Goal: Task Accomplishment & Management: Complete application form

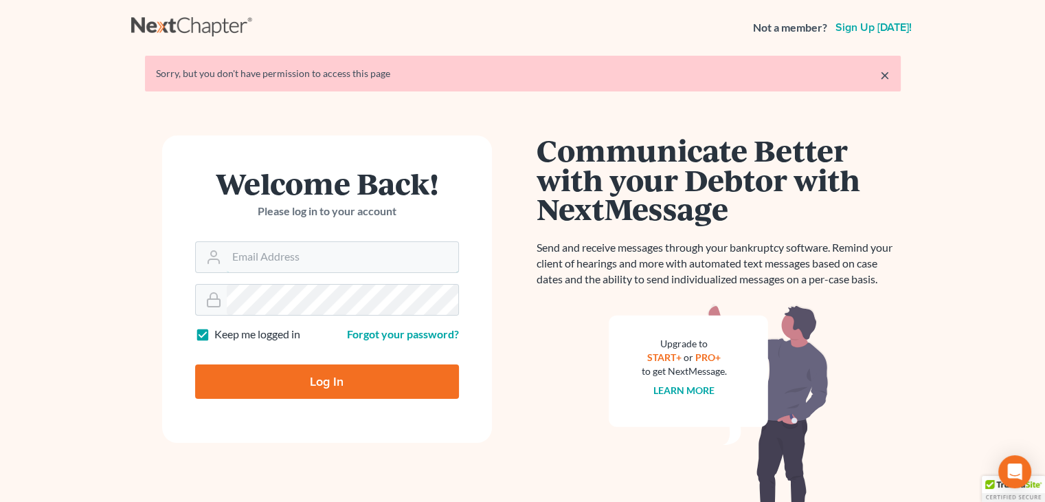
type input "[EMAIL_ADDRESS][DOMAIN_NAME]"
click at [287, 366] on input "Log In" at bounding box center [327, 381] width 264 height 34
type input "Thinking..."
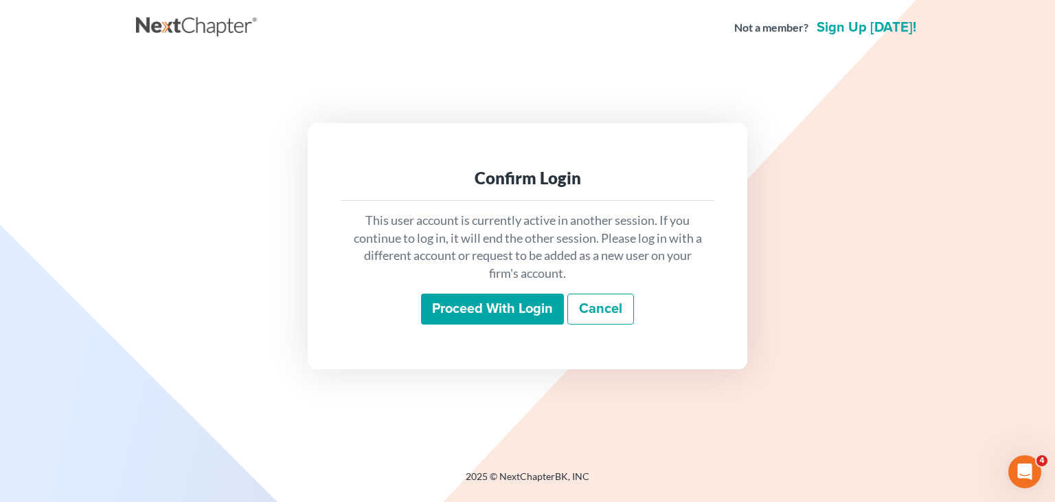
click at [455, 296] on input "Proceed with login" at bounding box center [492, 309] width 143 height 32
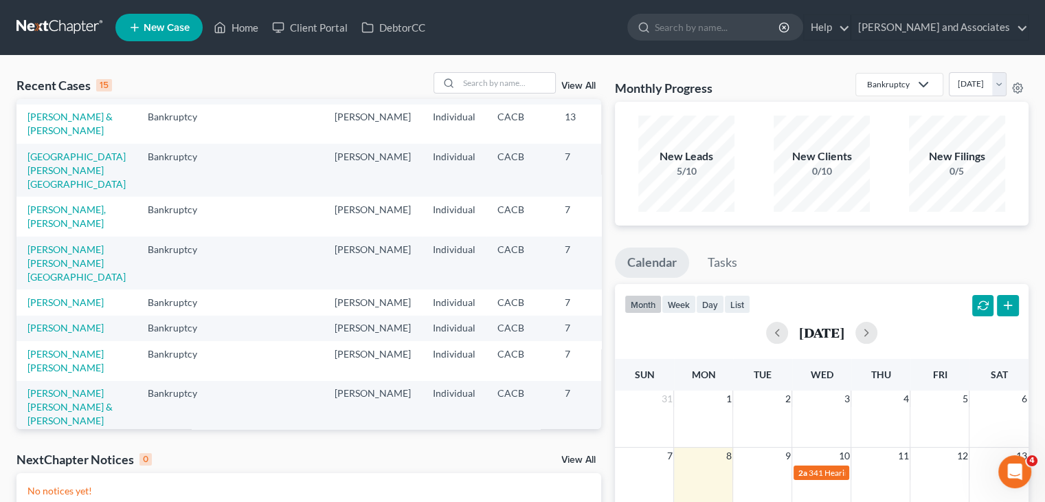
scroll to position [137, 0]
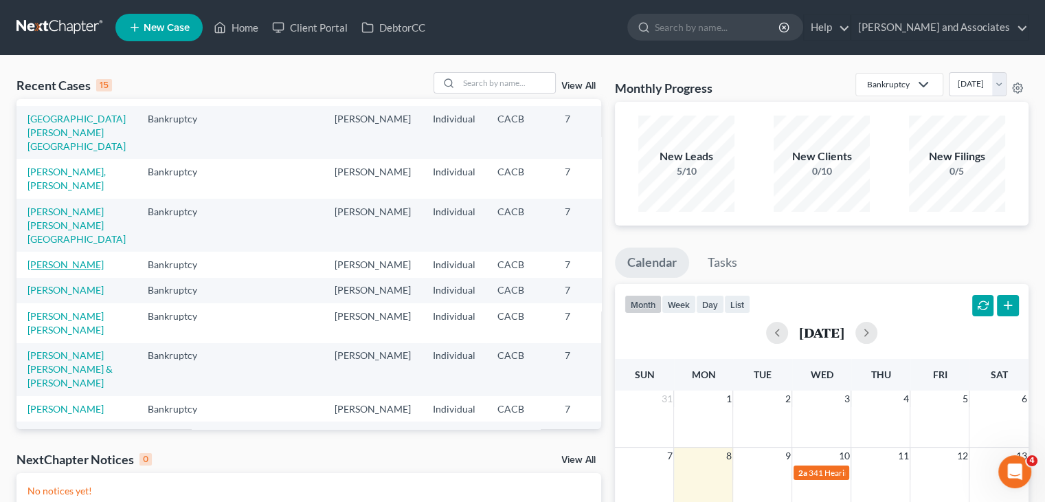
click at [60, 270] on link "[PERSON_NAME]" at bounding box center [65, 264] width 76 height 12
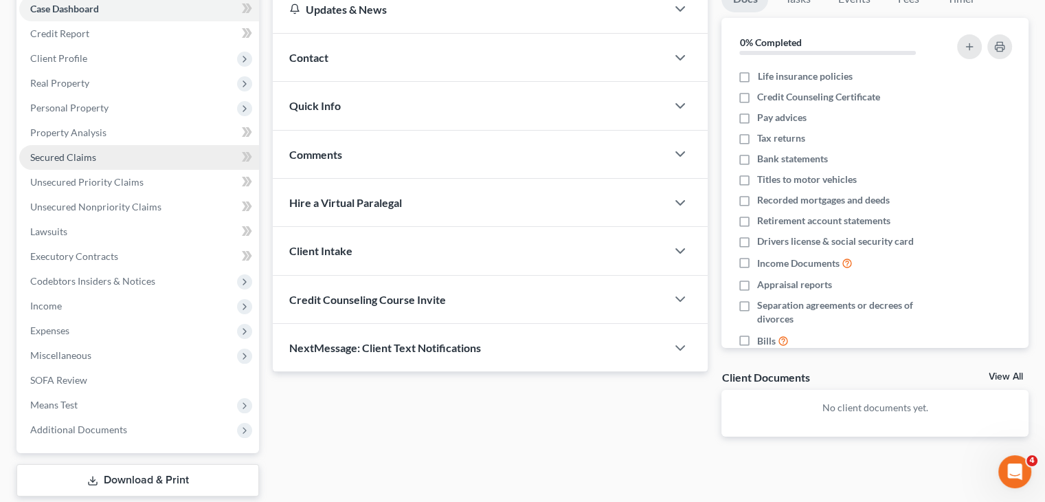
scroll to position [192, 0]
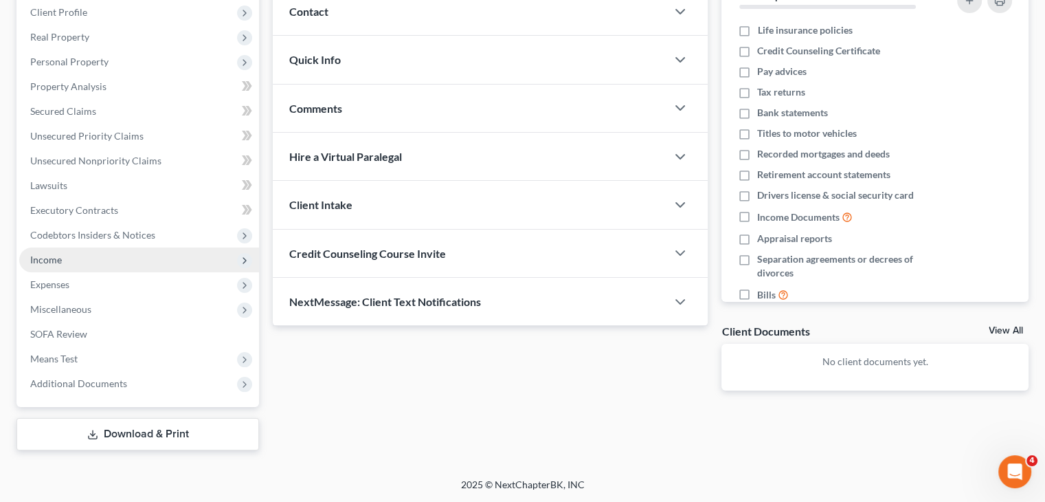
click at [135, 269] on span "Income" at bounding box center [139, 259] width 240 height 25
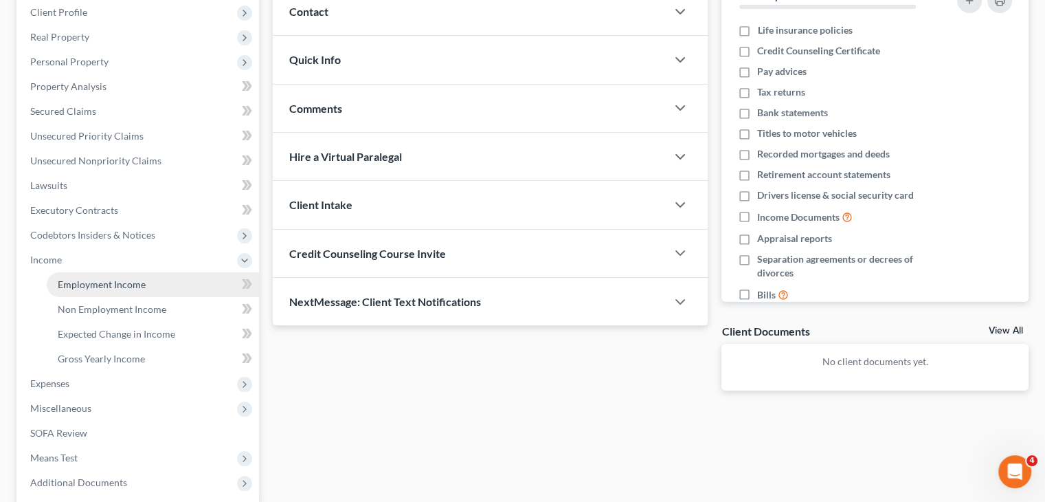
click at [145, 282] on link "Employment Income" at bounding box center [153, 284] width 212 height 25
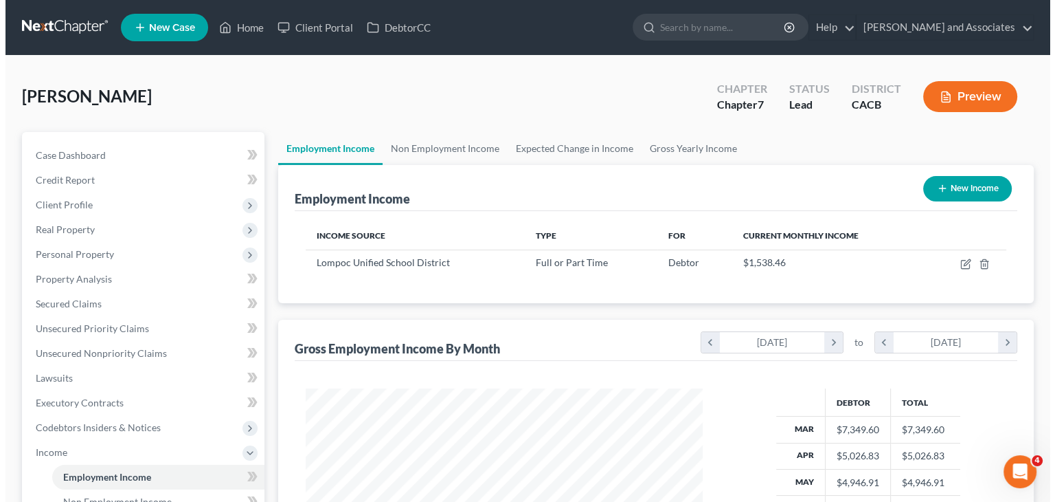
scroll to position [245, 424]
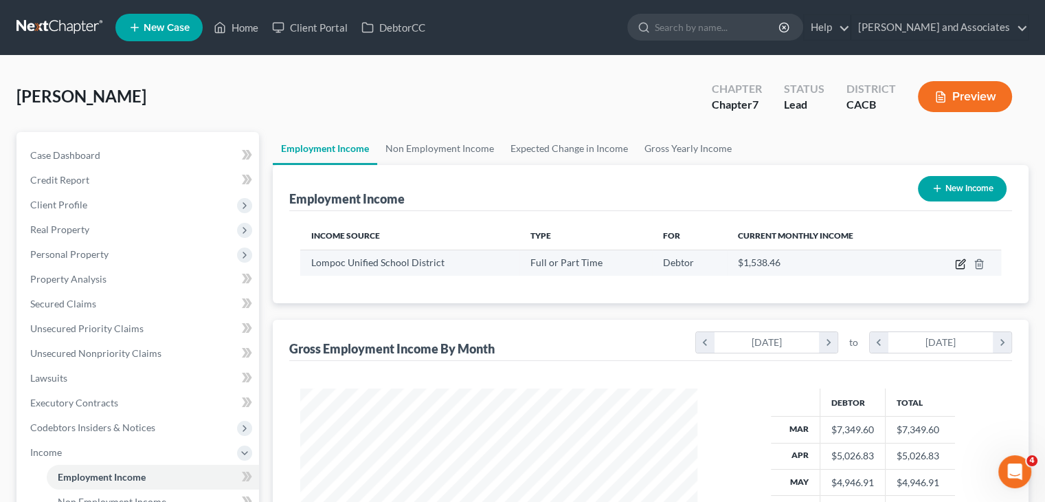
click at [961, 264] on icon "button" at bounding box center [960, 263] width 11 height 11
select select "0"
select select "4"
select select "0"
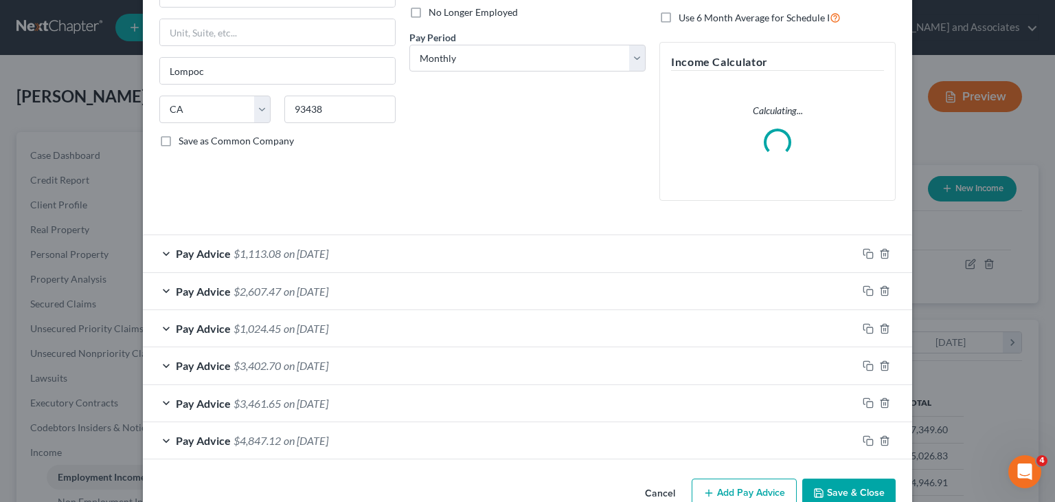
scroll to position [220, 0]
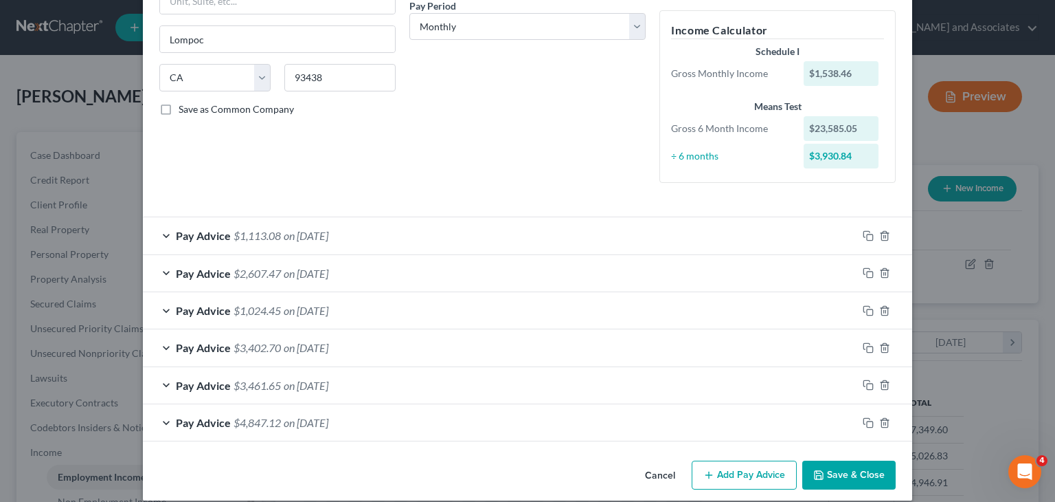
click at [730, 463] on button "Add Pay Advice" at bounding box center [744, 474] width 105 height 29
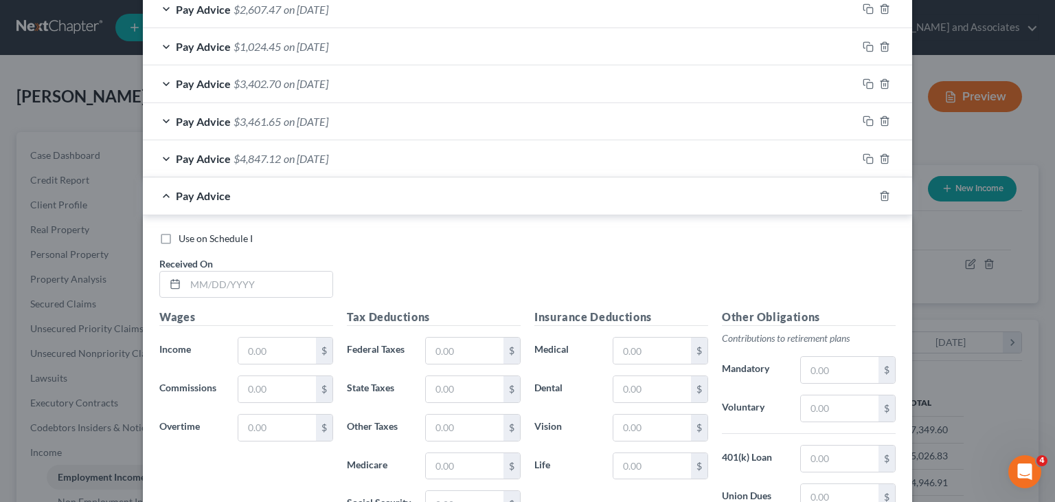
scroll to position [495, 0]
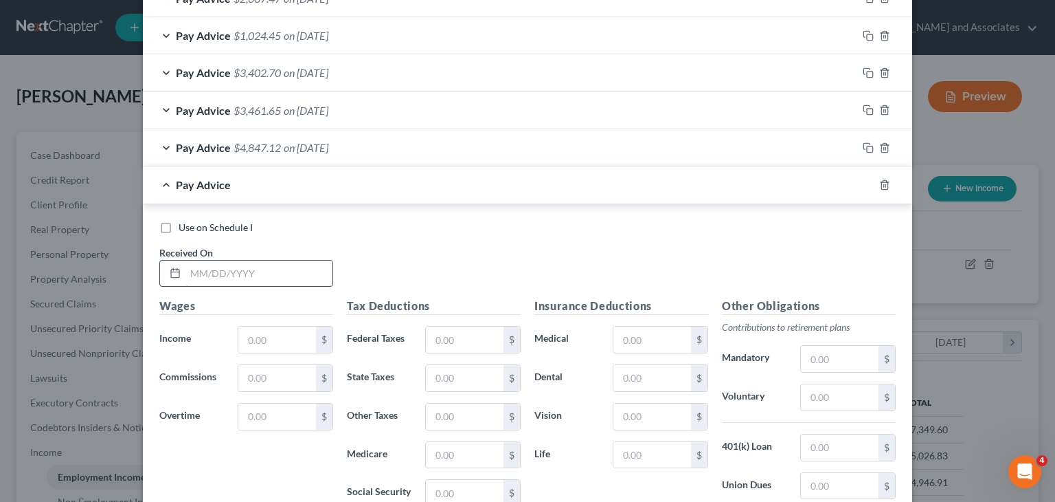
click at [305, 271] on input "text" at bounding box center [258, 273] width 147 height 26
type input "[DATE]"
click at [289, 321] on div "Wages Income * $ Commissions $ Overtime $" at bounding box center [247, 407] width 188 height 220
click at [284, 339] on input "text" at bounding box center [277, 339] width 78 height 26
type input "2,014.31"
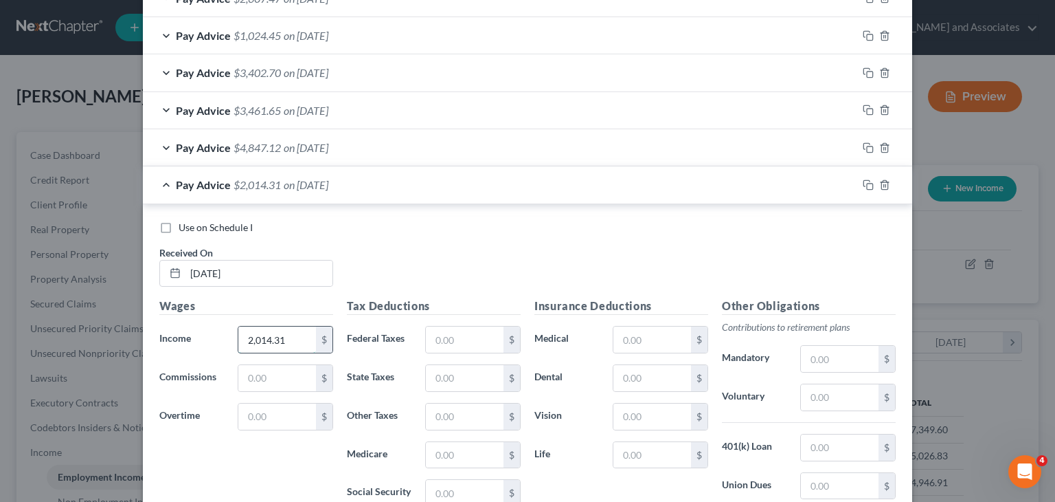
drag, startPoint x: 283, startPoint y: 338, endPoint x: 234, endPoint y: 341, distance: 49.6
click at [238, 341] on input "2,014.31" at bounding box center [277, 339] width 78 height 26
type input "7,325.34"
click at [436, 335] on input "text" at bounding box center [465, 339] width 78 height 26
type input "792.35"
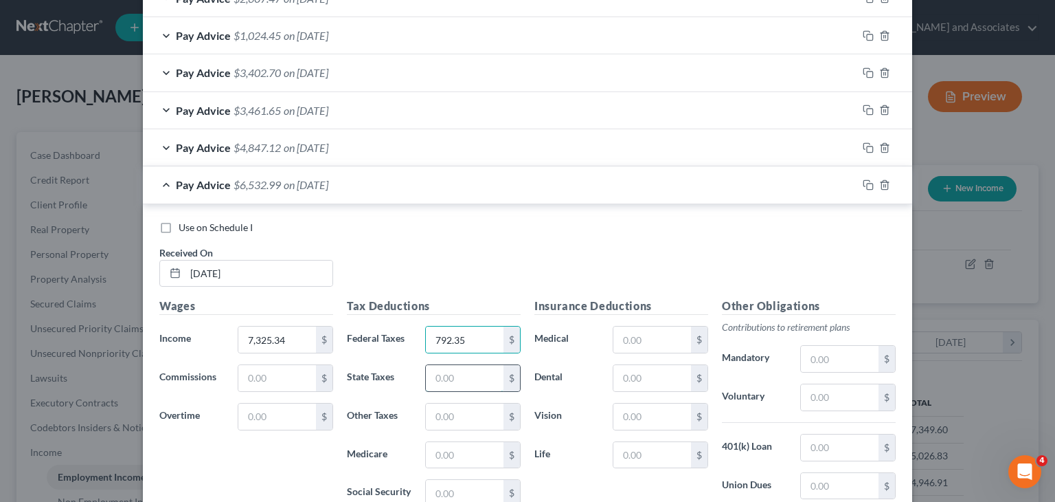
click at [464, 372] on input "text" at bounding box center [465, 378] width 78 height 26
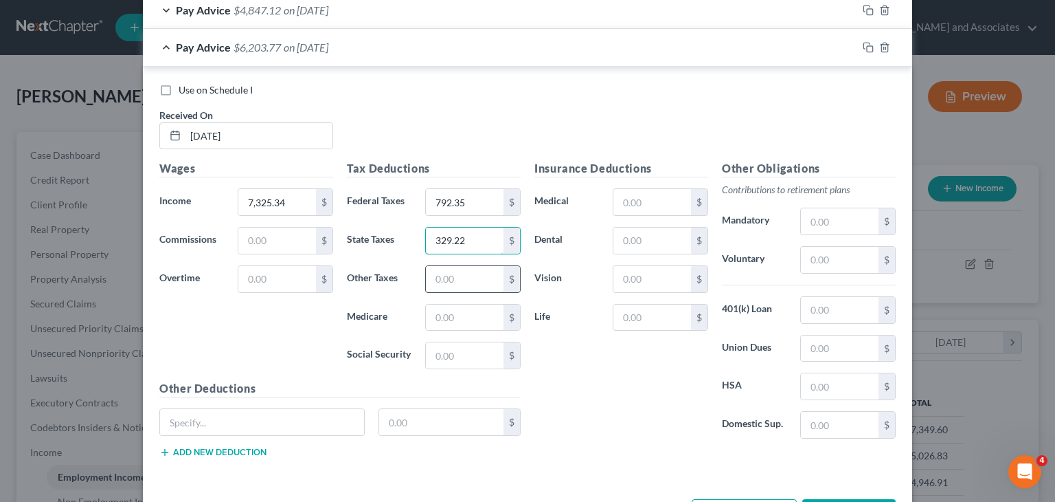
type input "329.22"
click at [470, 280] on input "text" at bounding box center [465, 279] width 78 height 26
type input "347.22"
click at [459, 321] on input "text" at bounding box center [465, 317] width 78 height 26
type input "106.22"
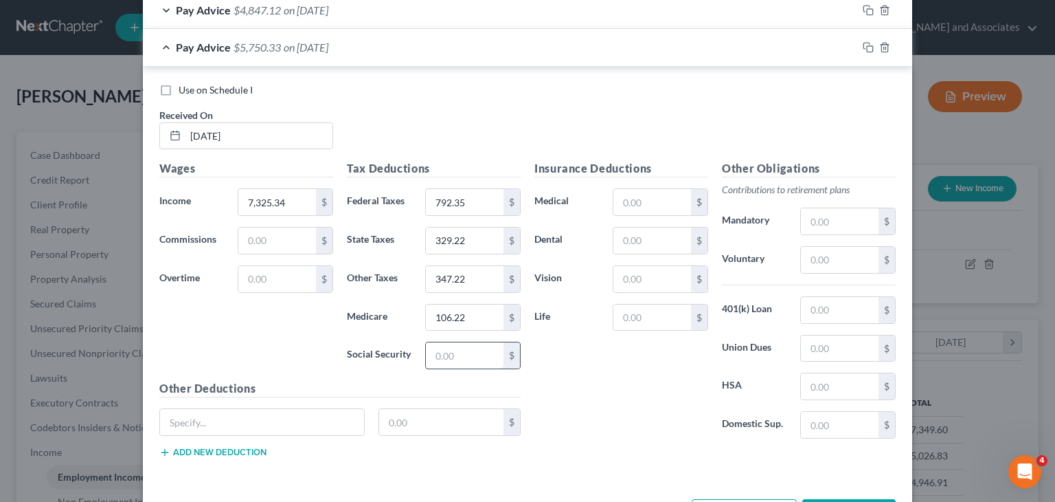
click at [443, 342] on input "text" at bounding box center [465, 355] width 78 height 26
type input "454.17"
click at [802, 223] on input "text" at bounding box center [840, 221] width 78 height 26
type input "200"
click at [194, 61] on div "Pay Advice $5,096.16 on [DATE]" at bounding box center [500, 47] width 714 height 36
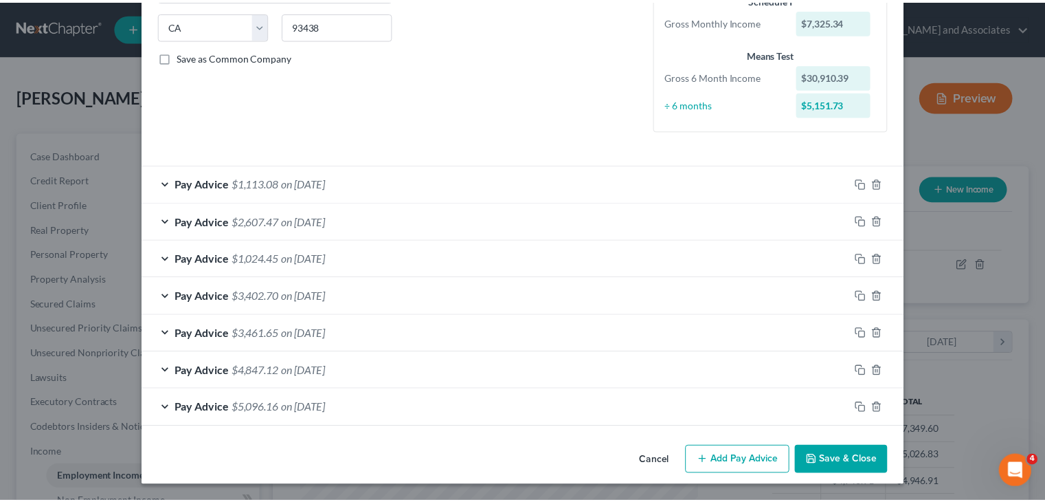
scroll to position [271, 0]
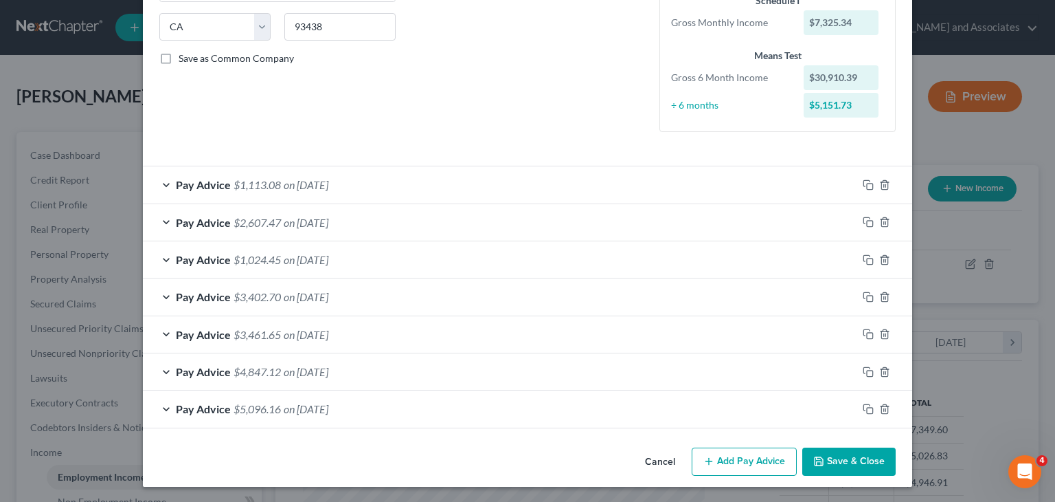
click at [844, 460] on button "Save & Close" at bounding box center [848, 461] width 93 height 29
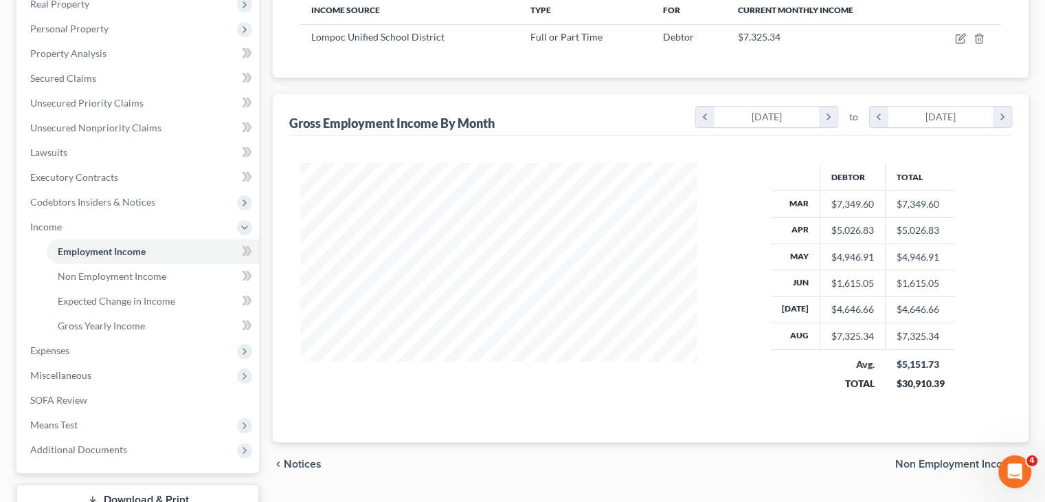
scroll to position [275, 0]
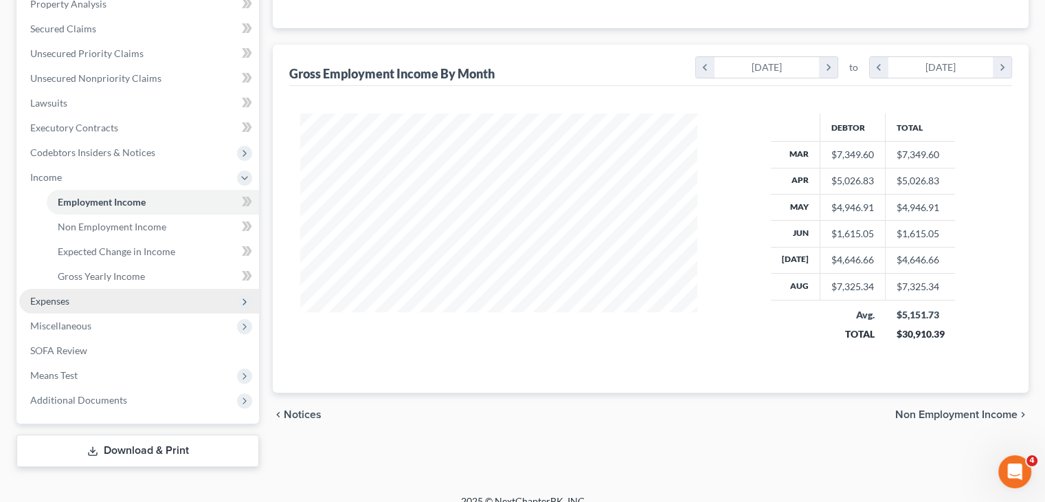
click at [143, 297] on span "Expenses" at bounding box center [139, 301] width 240 height 25
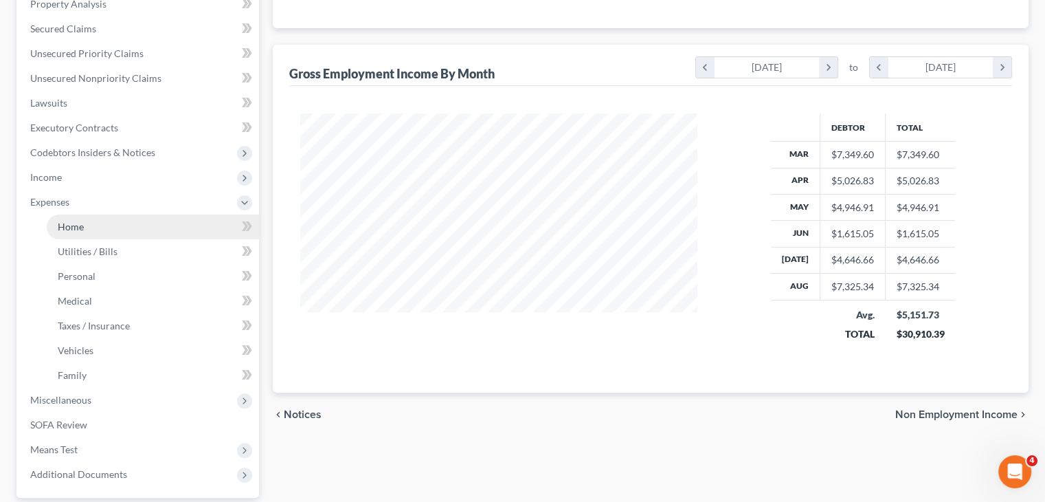
click at [99, 221] on link "Home" at bounding box center [153, 226] width 212 height 25
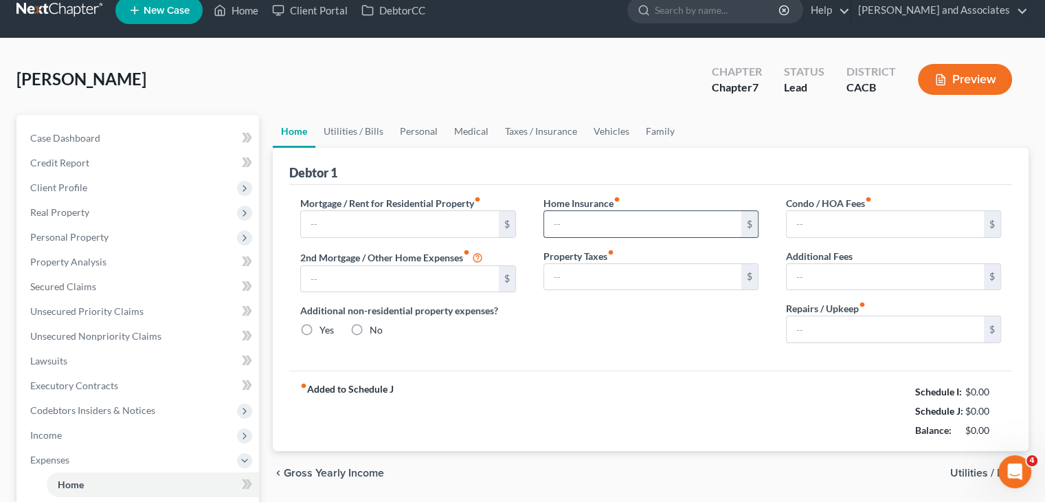
type input "1,569.00"
type input "0.00"
radio input "true"
type input "142.00"
type input "525.00"
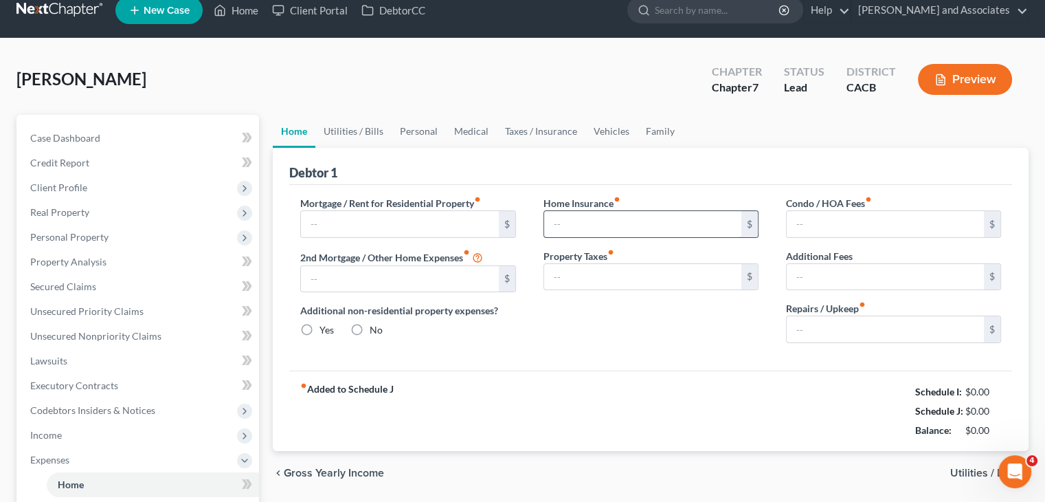
type input "0.00"
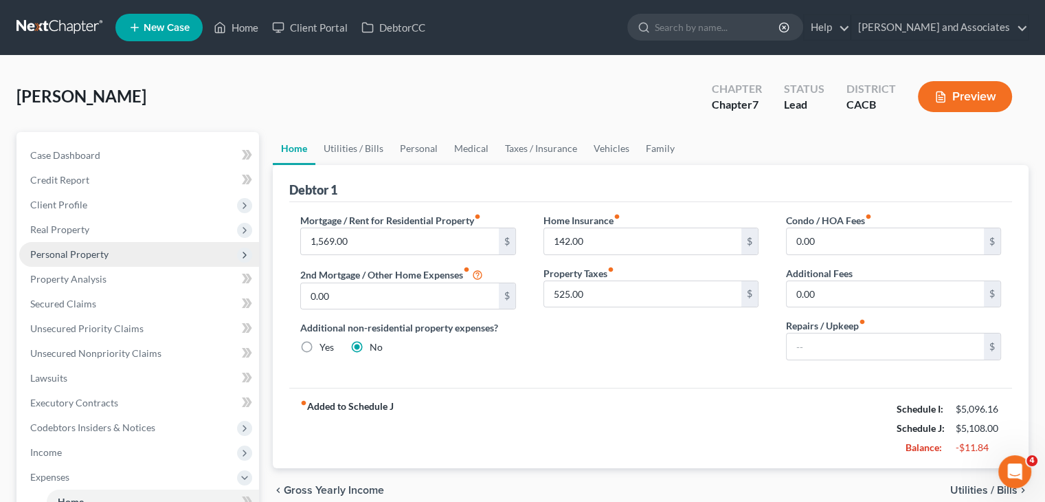
click at [96, 262] on span "Personal Property" at bounding box center [139, 254] width 240 height 25
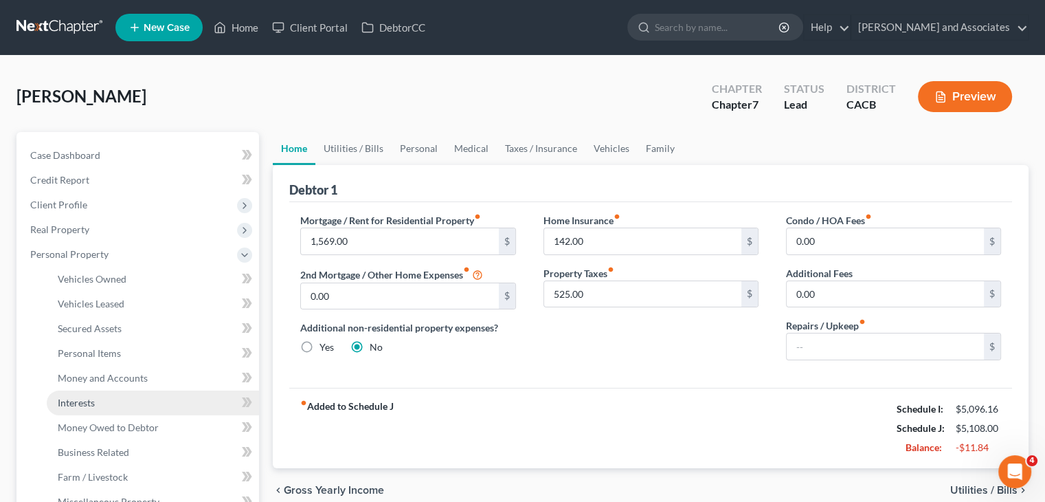
click at [118, 391] on link "Interests" at bounding box center [153, 402] width 212 height 25
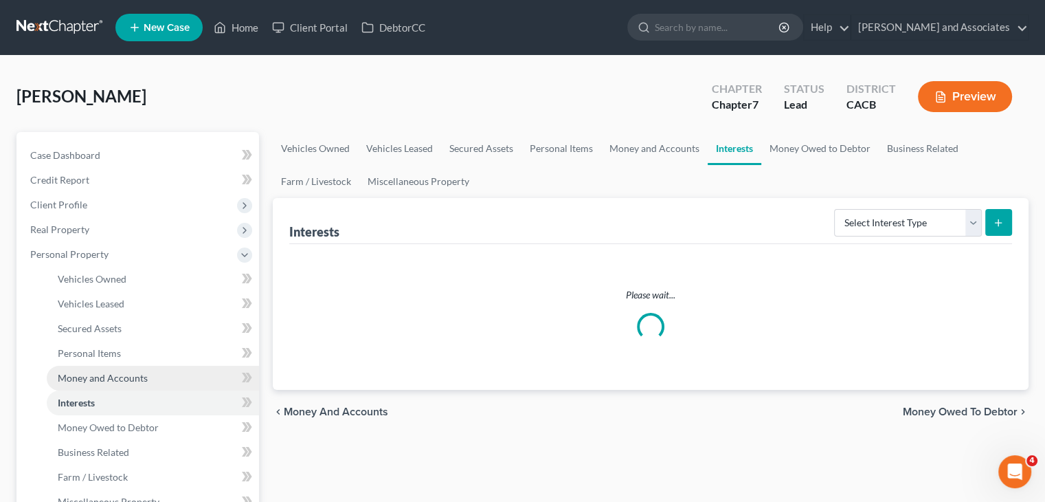
click at [137, 378] on span "Money and Accounts" at bounding box center [103, 378] width 90 height 12
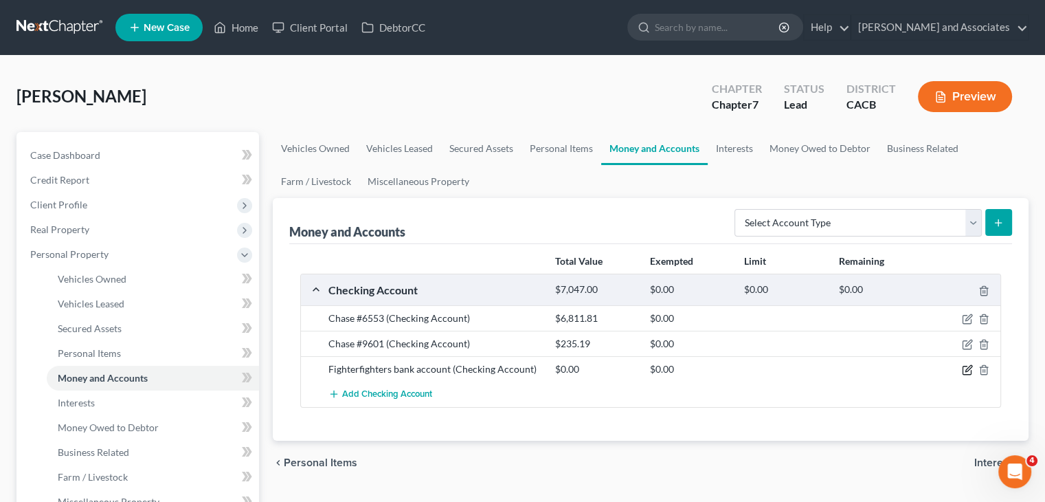
click at [969, 369] on icon "button" at bounding box center [967, 369] width 11 height 11
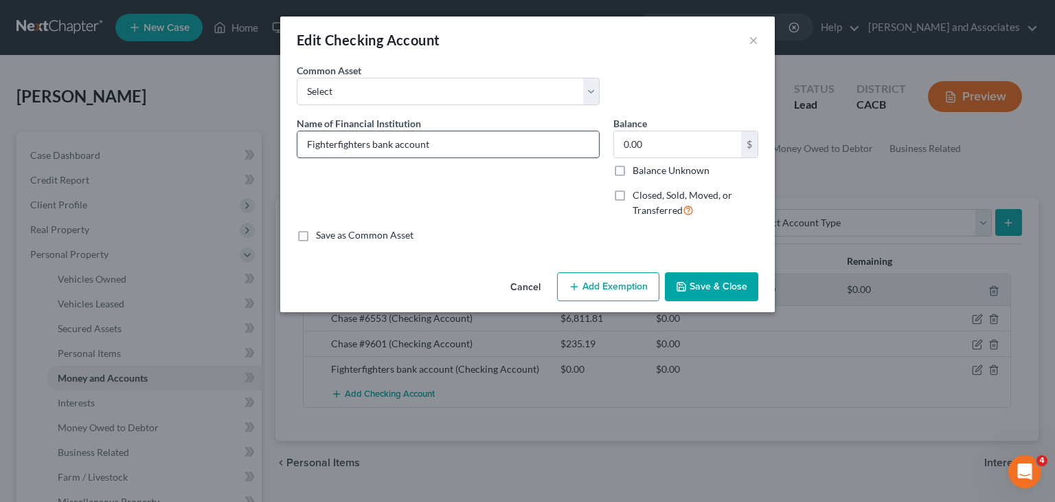
drag, startPoint x: 460, startPoint y: 151, endPoint x: 371, endPoint y: 155, distance: 89.4
click at [371, 155] on input "Fighterfighters bank account" at bounding box center [448, 144] width 302 height 26
type input "Fighter fighters First CU #0789"
click at [673, 144] on input "0.00" at bounding box center [677, 144] width 127 height 26
type input "1,900.97"
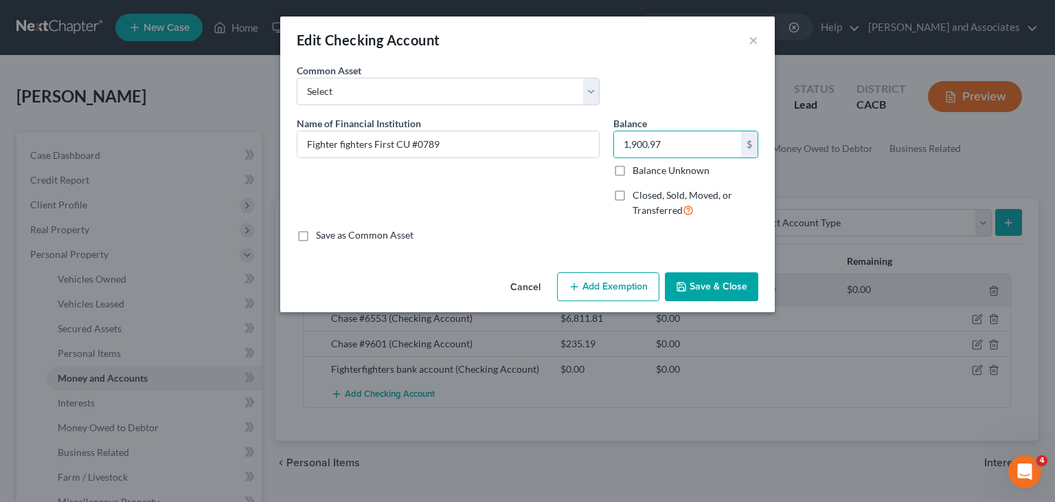
click at [709, 289] on button "Save & Close" at bounding box center [711, 286] width 93 height 29
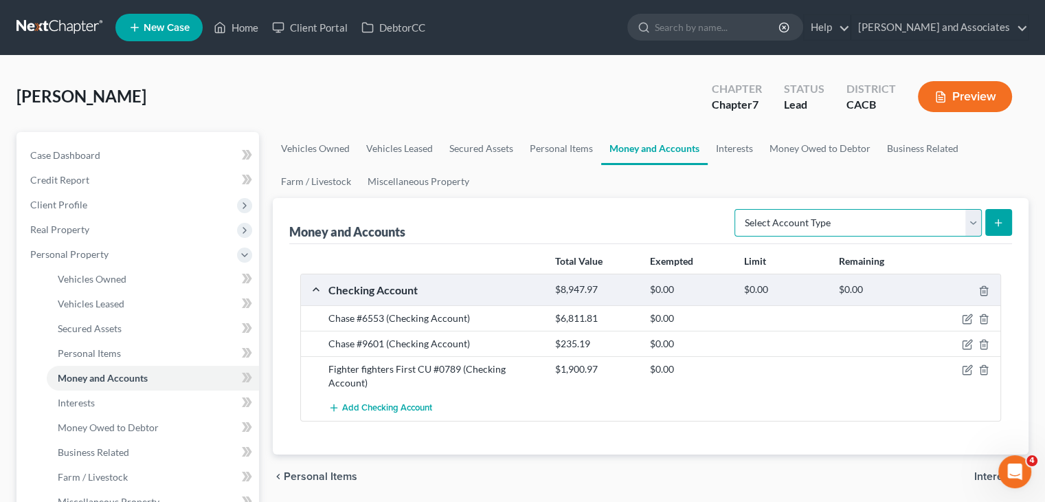
click at [871, 223] on select "Select Account Type Brokerage Cash on Hand Certificates of Deposit Checking Acc…" at bounding box center [857, 222] width 247 height 27
select select "savings"
click at [737, 209] on select "Select Account Type Brokerage Cash on Hand Certificates of Deposit Checking Acc…" at bounding box center [857, 222] width 247 height 27
click at [989, 224] on button "submit" at bounding box center [998, 222] width 27 height 27
click at [995, 218] on icon "submit" at bounding box center [998, 222] width 11 height 11
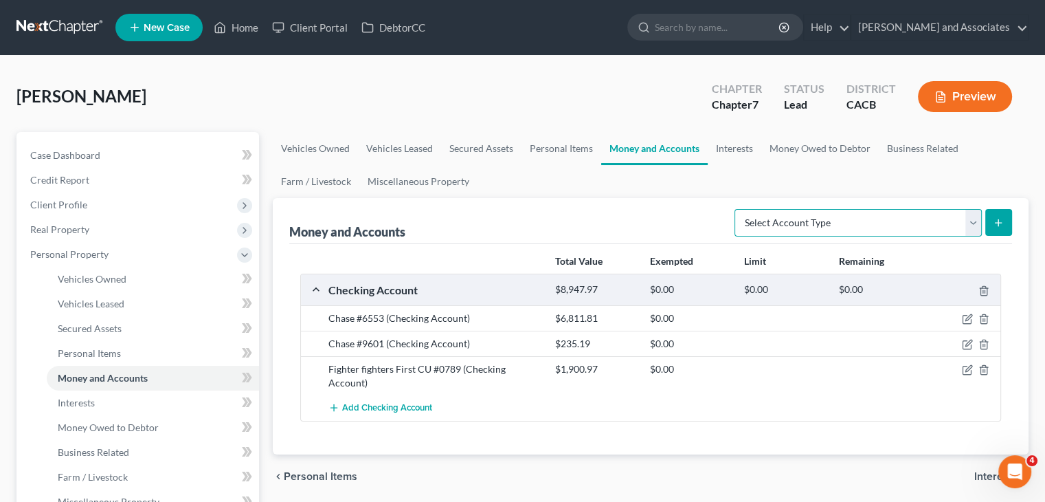
click at [951, 224] on select "Select Account Type Brokerage Cash on Hand Certificates of Deposit Checking Acc…" at bounding box center [857, 222] width 247 height 27
select select "savings"
click at [737, 209] on select "Select Account Type Brokerage Cash on Hand Certificates of Deposit Checking Acc…" at bounding box center [857, 222] width 247 height 27
click at [989, 216] on button "submit" at bounding box center [998, 222] width 27 height 27
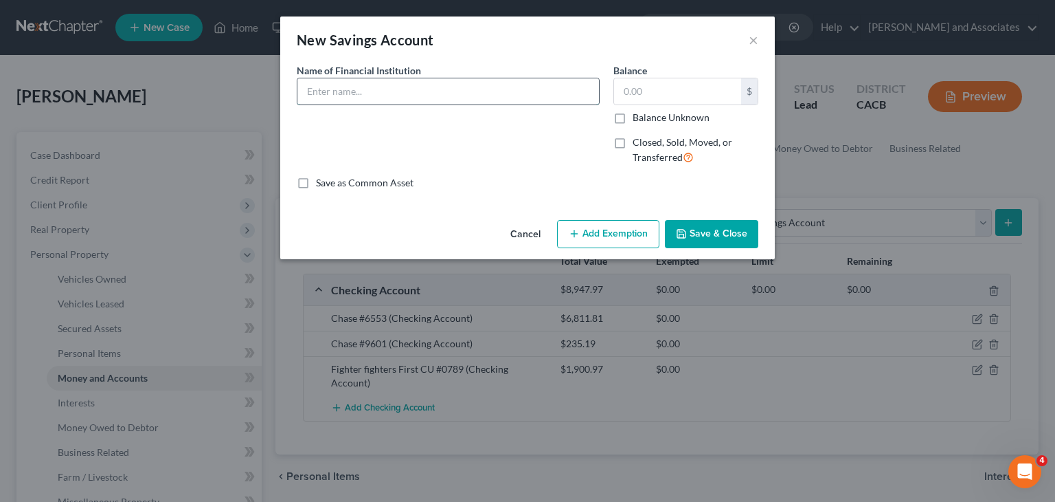
click at [526, 98] on input "text" at bounding box center [448, 91] width 302 height 26
type input "Fighter fighters First CU #0770"
click at [659, 100] on input "text" at bounding box center [677, 91] width 127 height 26
type input "9.52"
click at [723, 232] on button "Save & Close" at bounding box center [711, 234] width 93 height 29
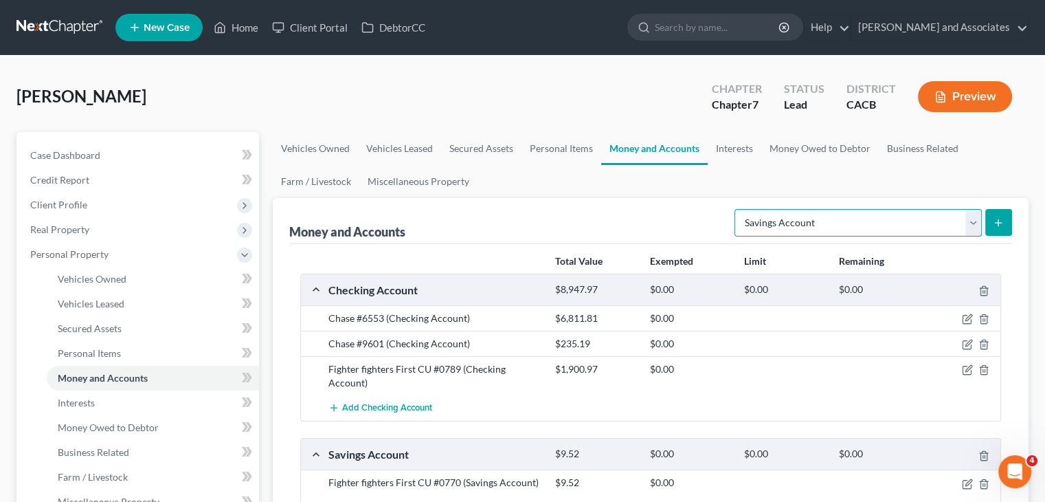
click at [846, 228] on select "Select Account Type Brokerage Cash on Hand Certificates of Deposit Checking Acc…" at bounding box center [857, 222] width 247 height 27
select select "other"
click at [737, 209] on select "Select Account Type Brokerage Cash on Hand Certificates of Deposit Checking Acc…" at bounding box center [857, 222] width 247 height 27
click at [993, 218] on icon "submit" at bounding box center [998, 222] width 11 height 11
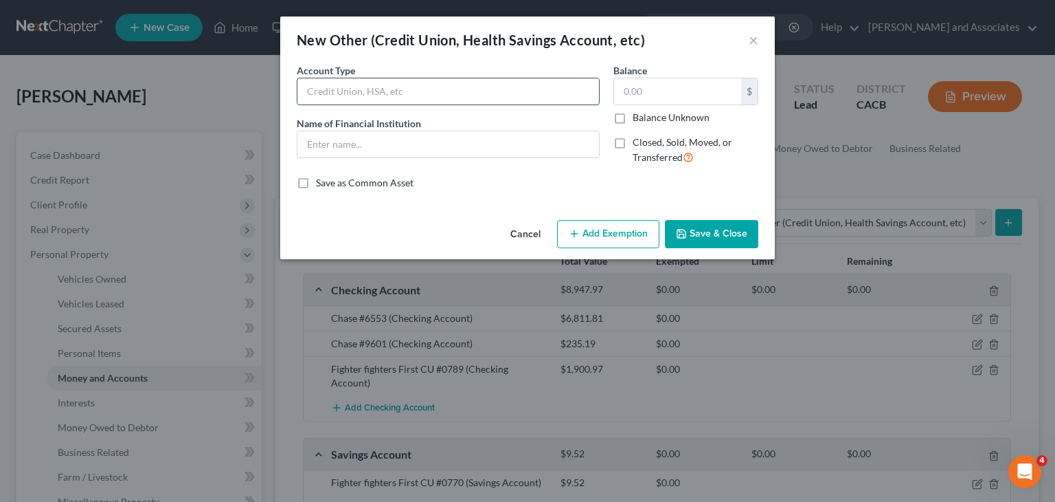
click at [427, 97] on input "text" at bounding box center [448, 91] width 302 height 26
type input "2020 Travel Lite/ Evoke Class B"
click at [444, 148] on input "text" at bounding box center [448, 144] width 302 height 26
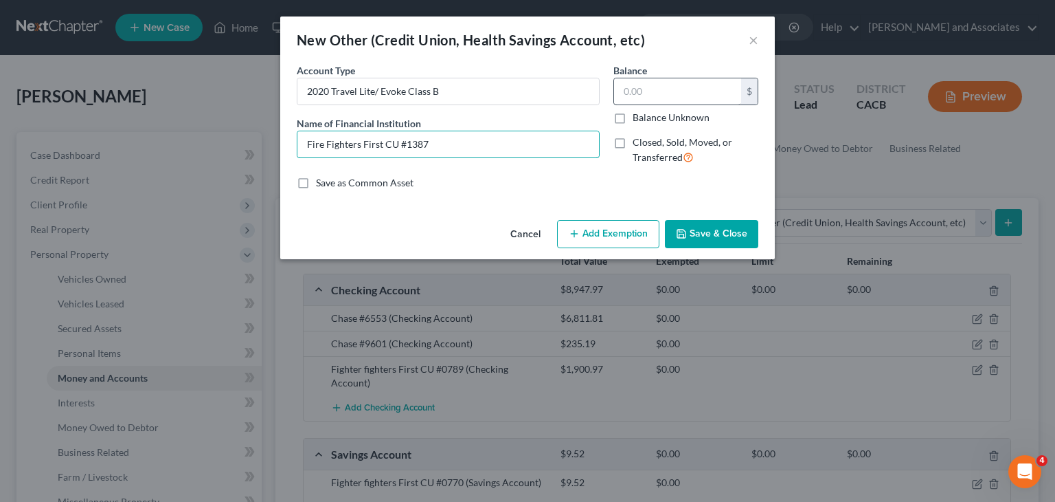
type input "Fire Fighters First CU #1387"
click at [654, 83] on input "text" at bounding box center [677, 91] width 127 height 26
type input "1"
click at [592, 234] on button "Add Exemption" at bounding box center [608, 234] width 102 height 29
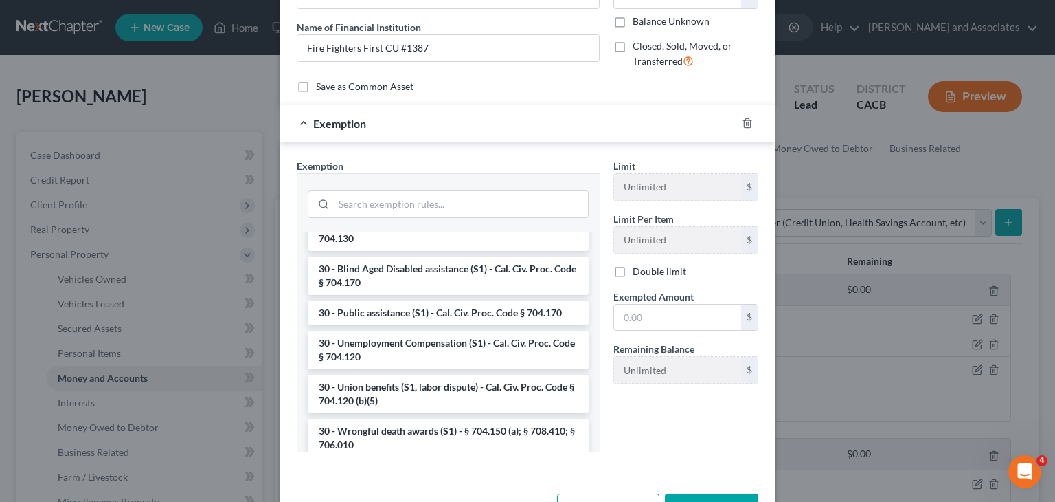
scroll to position [143, 0]
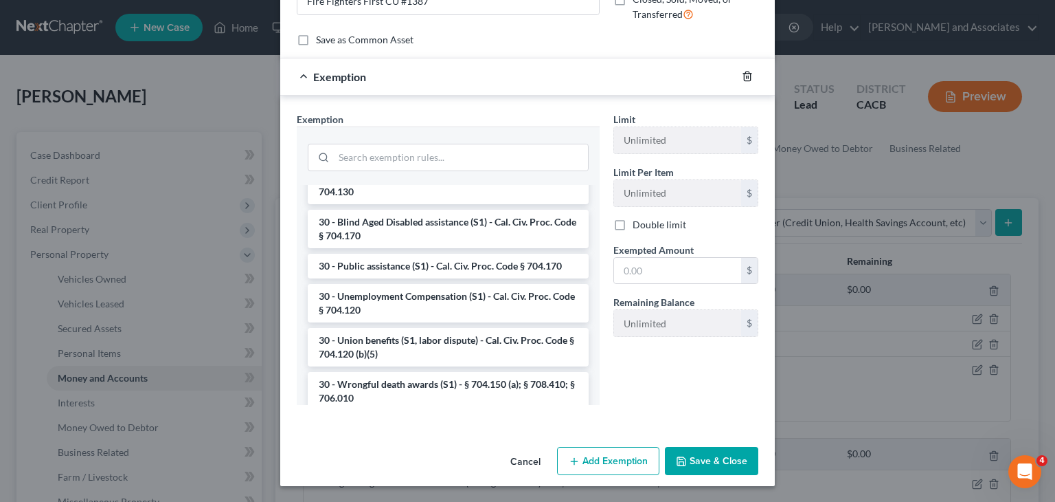
click at [743, 75] on icon "button" at bounding box center [747, 76] width 11 height 11
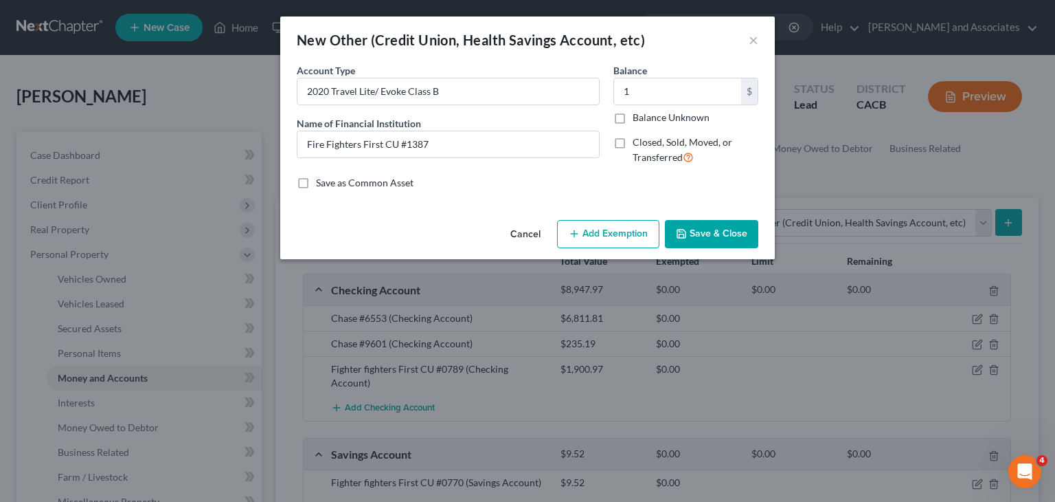
click at [731, 240] on button "Save & Close" at bounding box center [711, 234] width 93 height 29
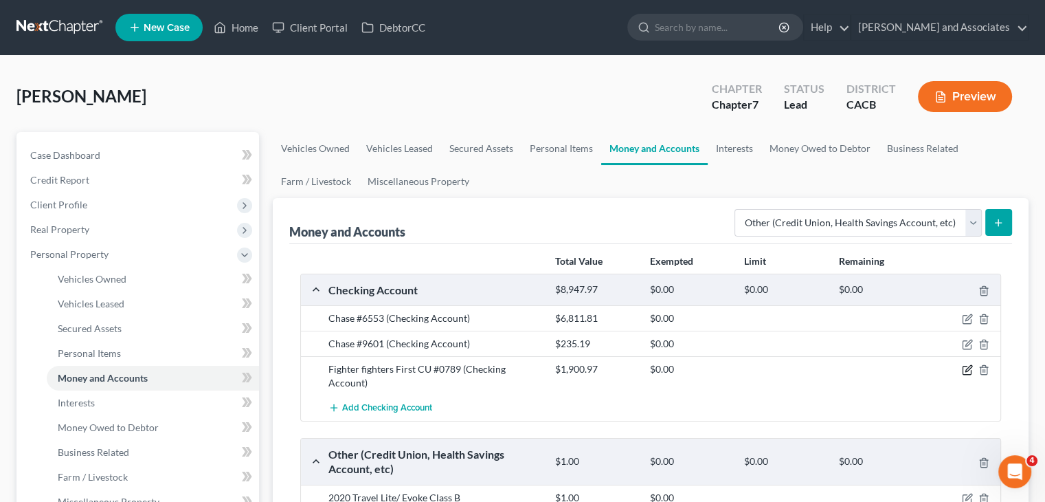
click at [965, 369] on icon "button" at bounding box center [967, 369] width 11 height 11
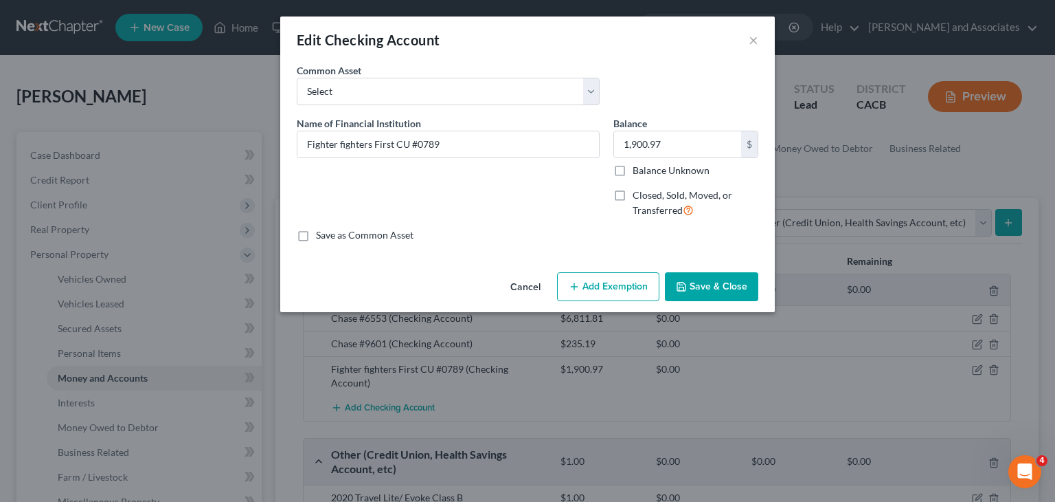
click at [627, 295] on button "Add Exemption" at bounding box center [608, 286] width 102 height 29
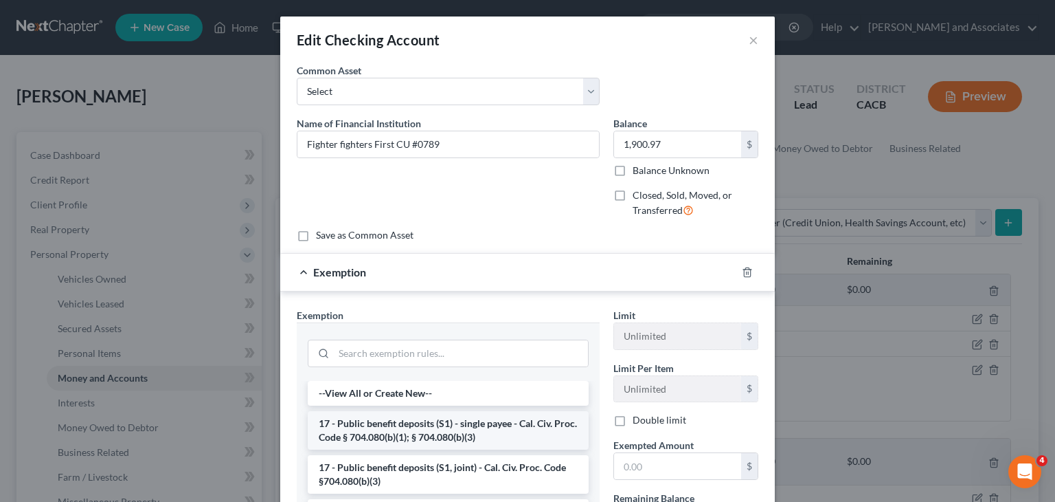
click at [504, 423] on li "17 - Public benefit deposits (S1) - single payee - Cal. Civ. Proc. Code § 704.0…" at bounding box center [448, 430] width 281 height 38
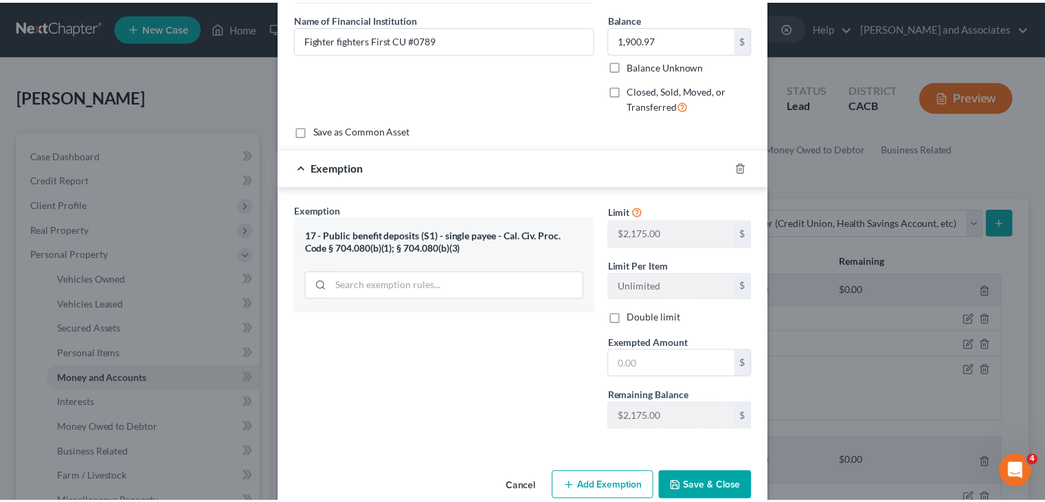
scroll to position [129, 0]
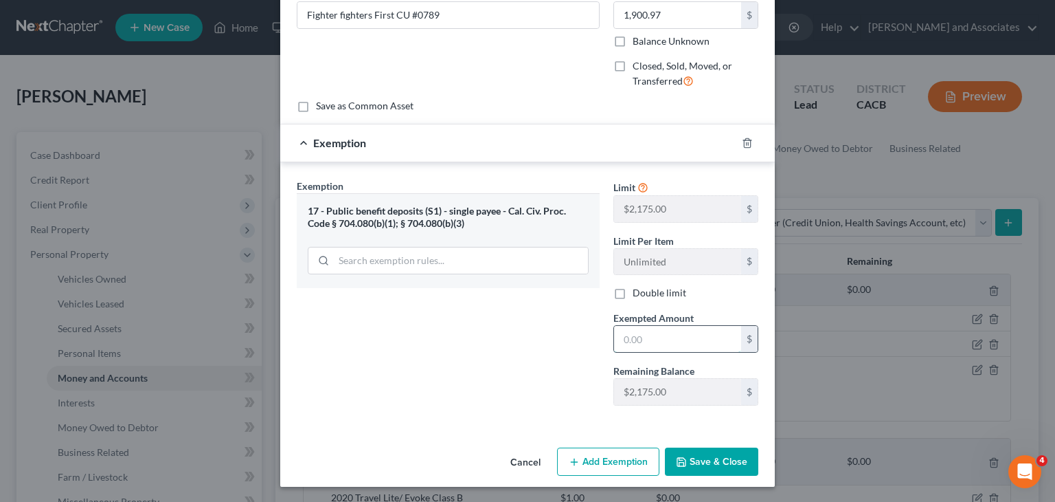
click at [683, 342] on input "text" at bounding box center [677, 339] width 127 height 26
type input "1,900.97"
click at [693, 457] on button "Save & Close" at bounding box center [711, 461] width 93 height 29
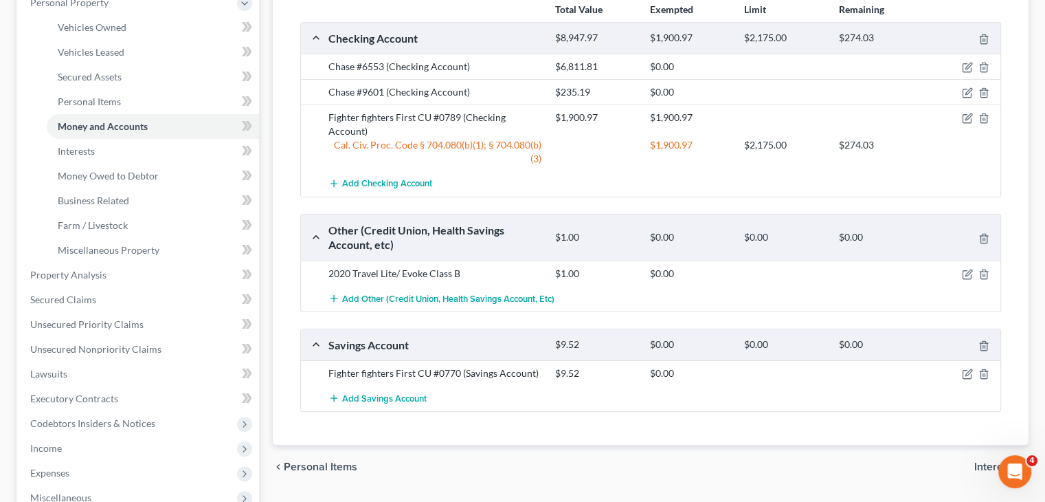
scroll to position [275, 0]
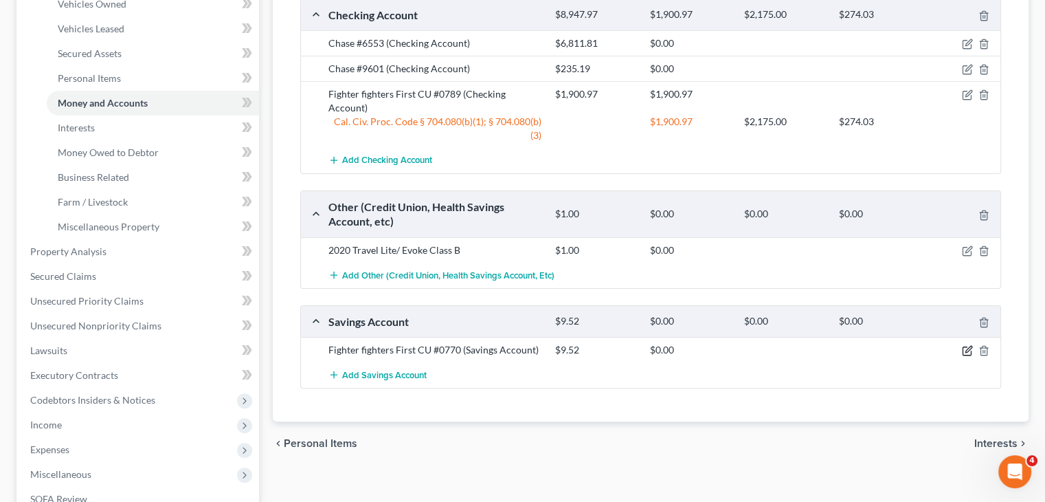
click at [965, 347] on icon "button" at bounding box center [967, 350] width 11 height 11
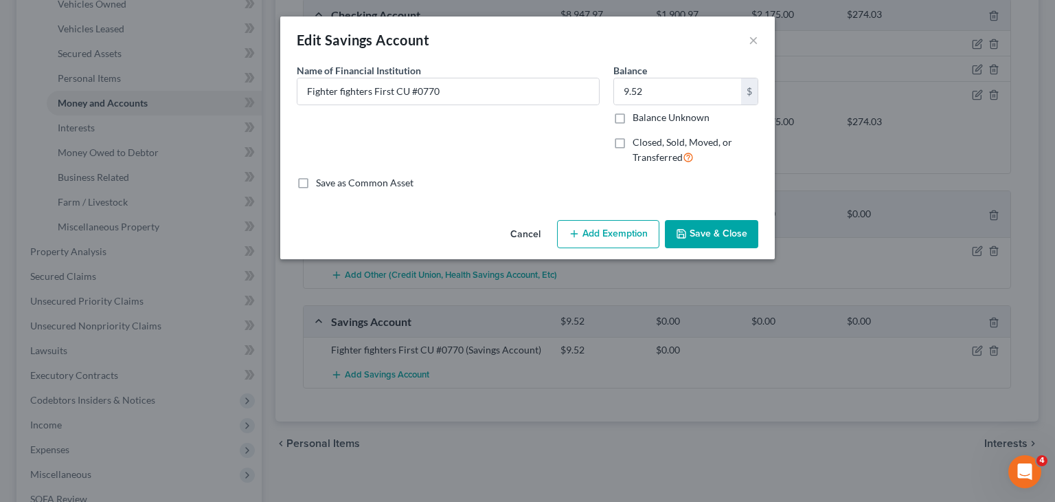
click at [638, 230] on button "Add Exemption" at bounding box center [608, 234] width 102 height 29
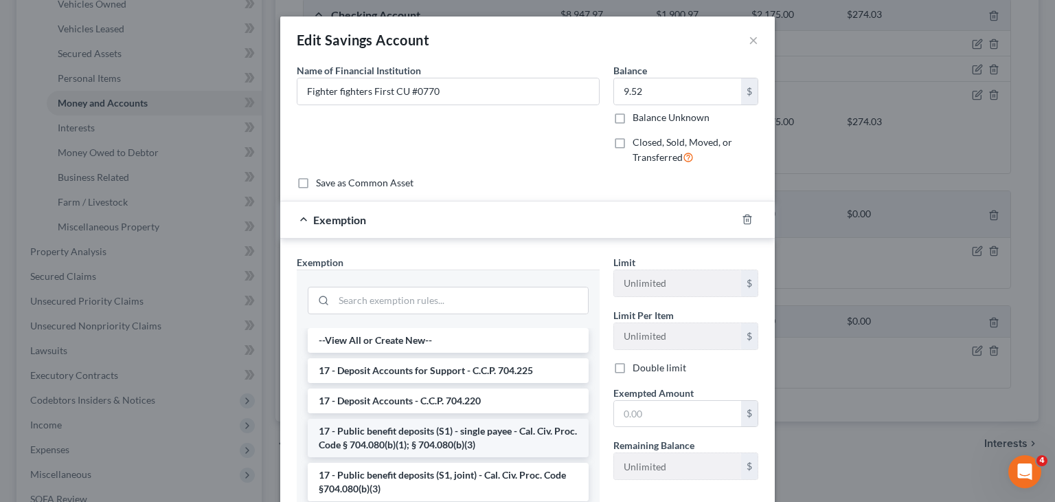
click at [449, 425] on li "17 - Public benefit deposits (S1) - single payee - Cal. Civ. Proc. Code § 704.0…" at bounding box center [448, 437] width 281 height 38
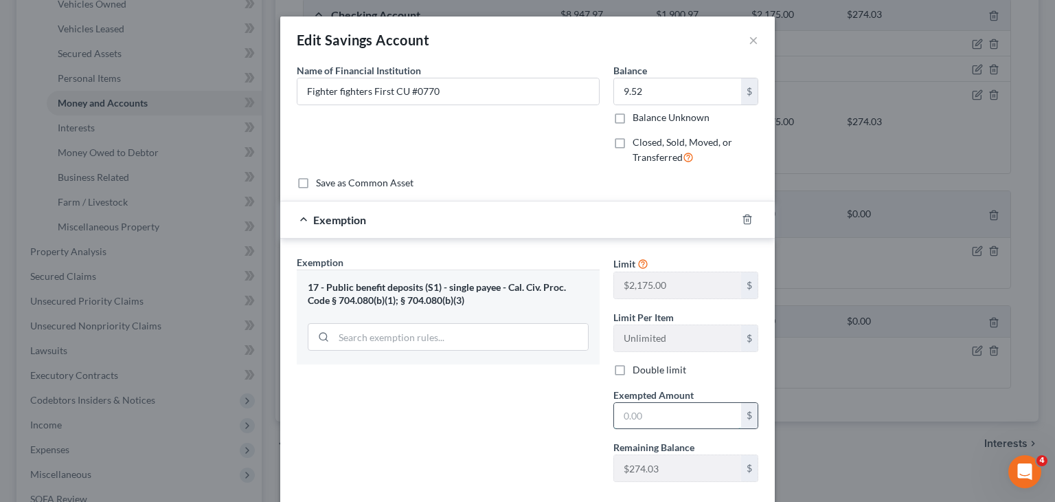
click at [649, 406] on input "text" at bounding box center [677, 416] width 127 height 26
type input "9.52"
click at [313, 223] on span "Exemption" at bounding box center [339, 219] width 53 height 13
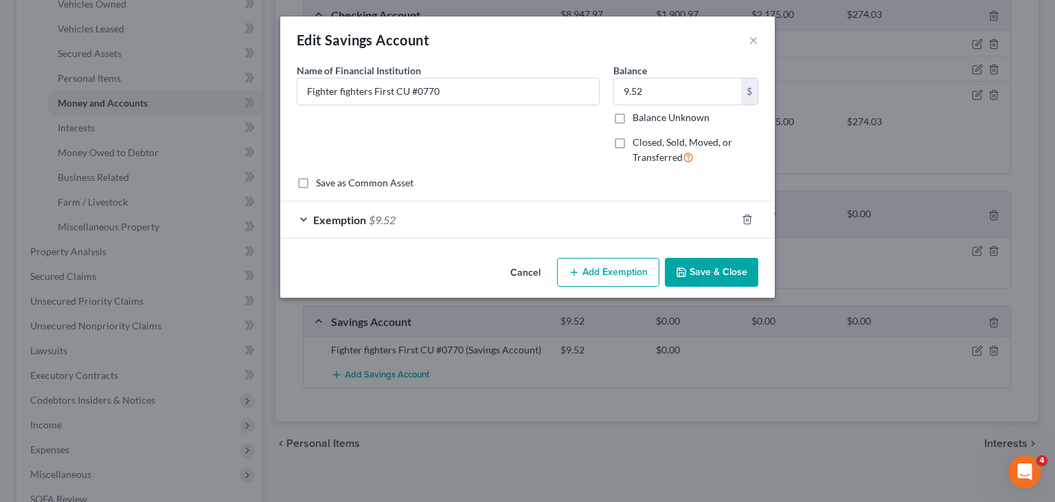
click at [712, 276] on button "Save & Close" at bounding box center [711, 272] width 93 height 29
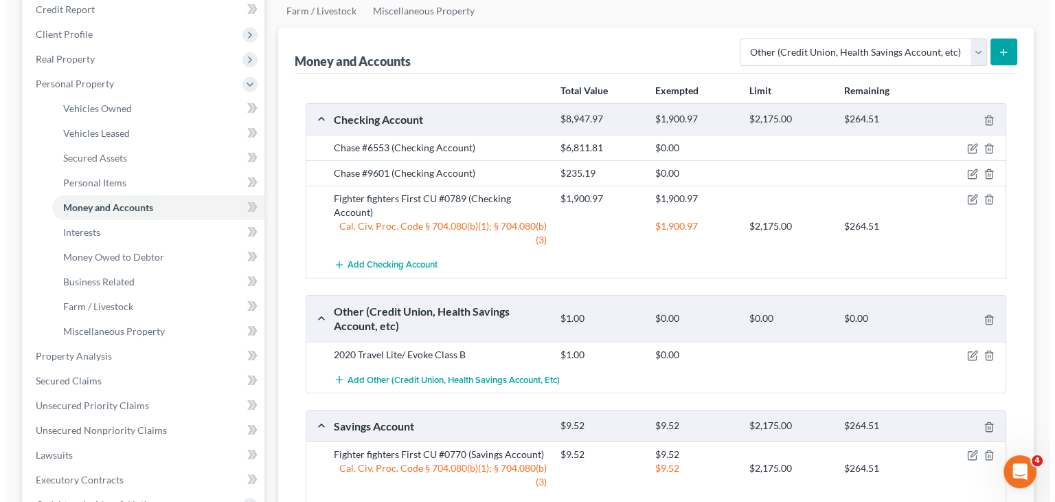
scroll to position [137, 0]
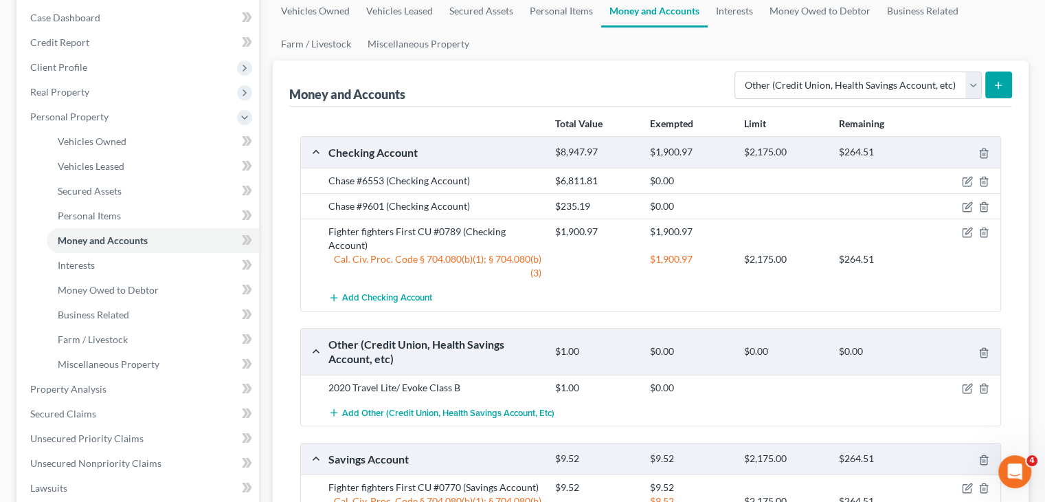
click at [959, 204] on div at bounding box center [964, 206] width 76 height 14
click at [963, 204] on icon "button" at bounding box center [967, 206] width 11 height 11
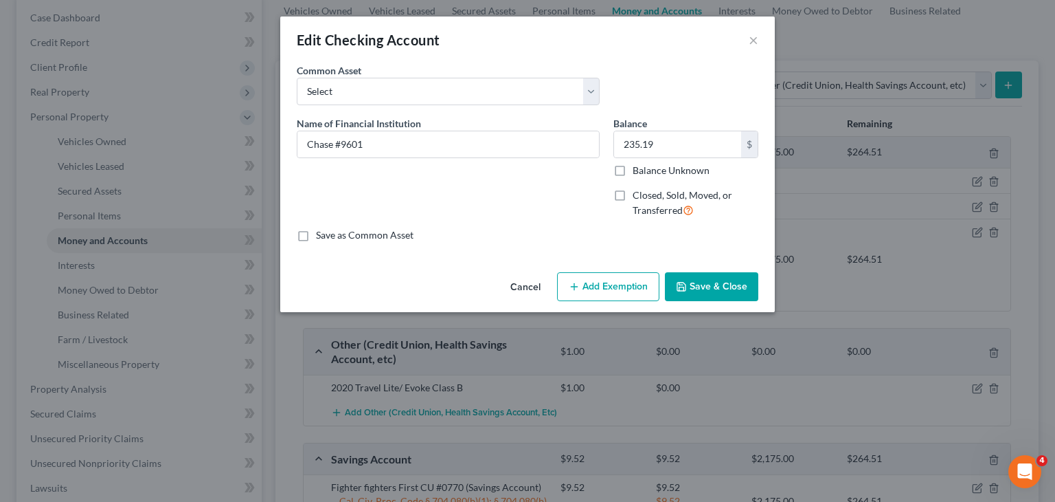
click at [606, 286] on button "Add Exemption" at bounding box center [608, 286] width 102 height 29
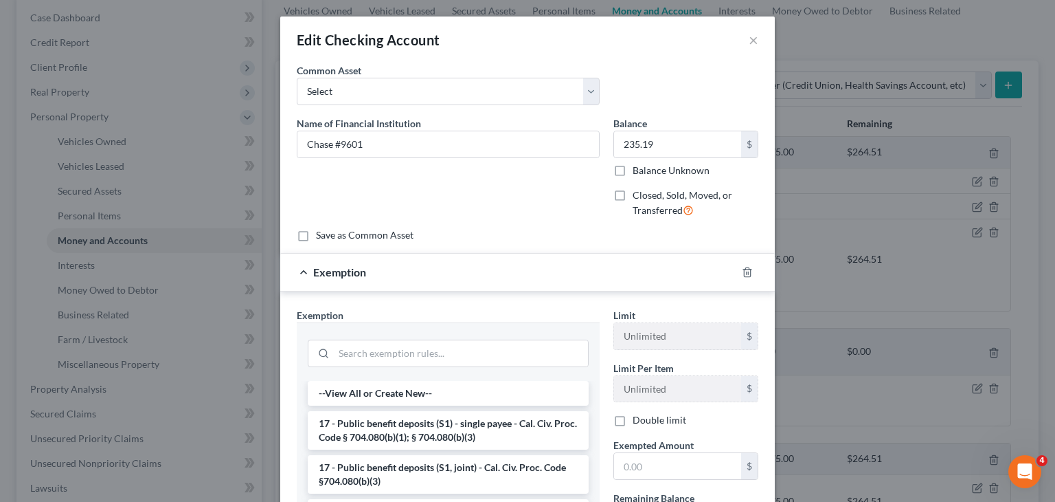
scroll to position [195, 0]
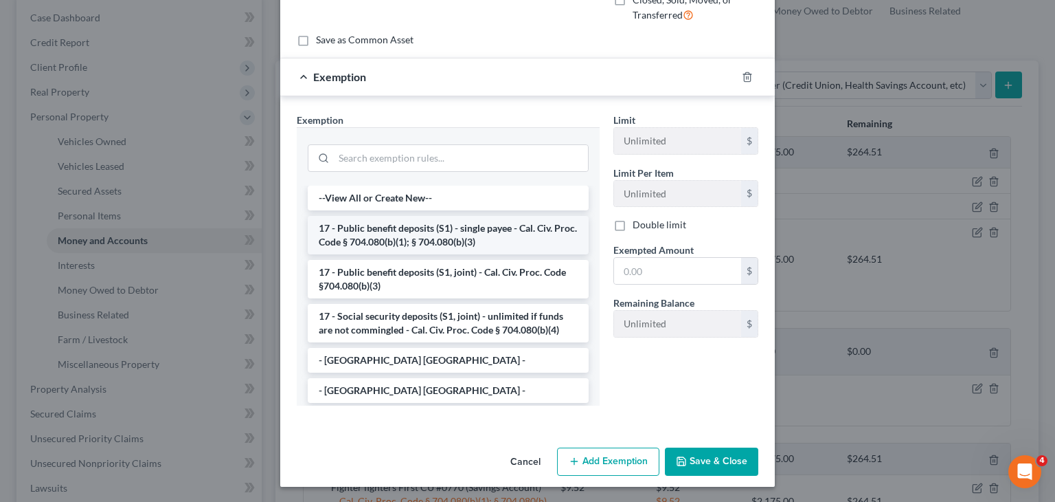
click at [408, 236] on li "17 - Public benefit deposits (S1) - single payee - Cal. Civ. Proc. Code § 704.0…" at bounding box center [448, 235] width 281 height 38
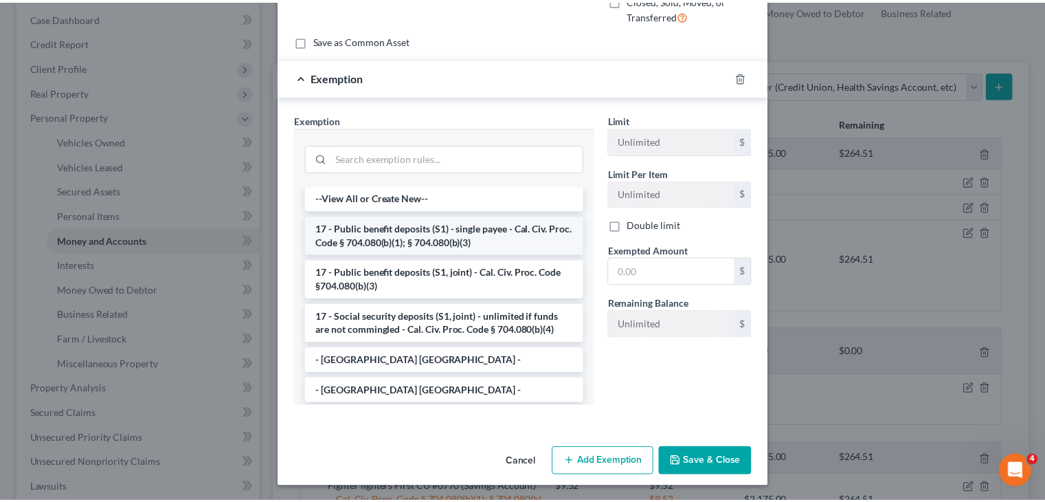
scroll to position [129, 0]
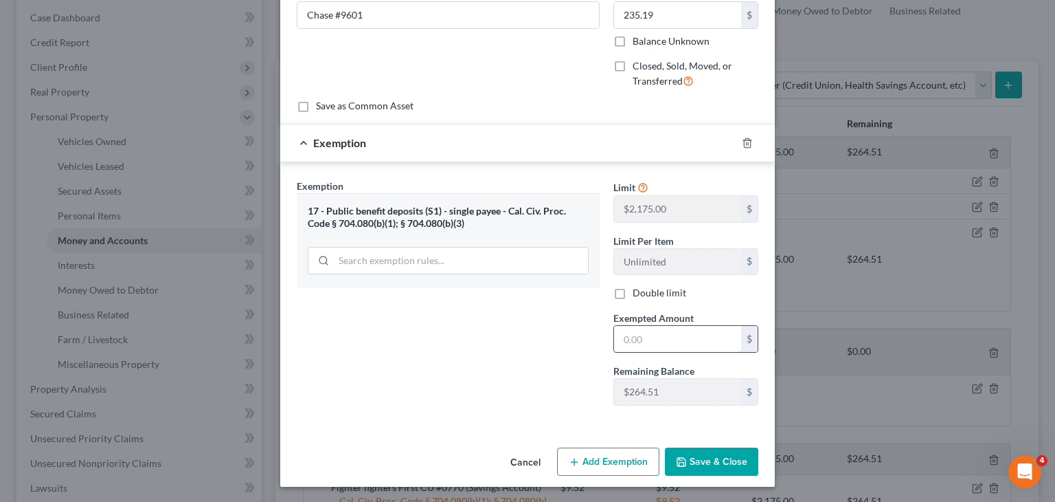
click at [697, 344] on input "text" at bounding box center [677, 339] width 127 height 26
type input "235.19"
click at [721, 459] on button "Save & Close" at bounding box center [711, 461] width 93 height 29
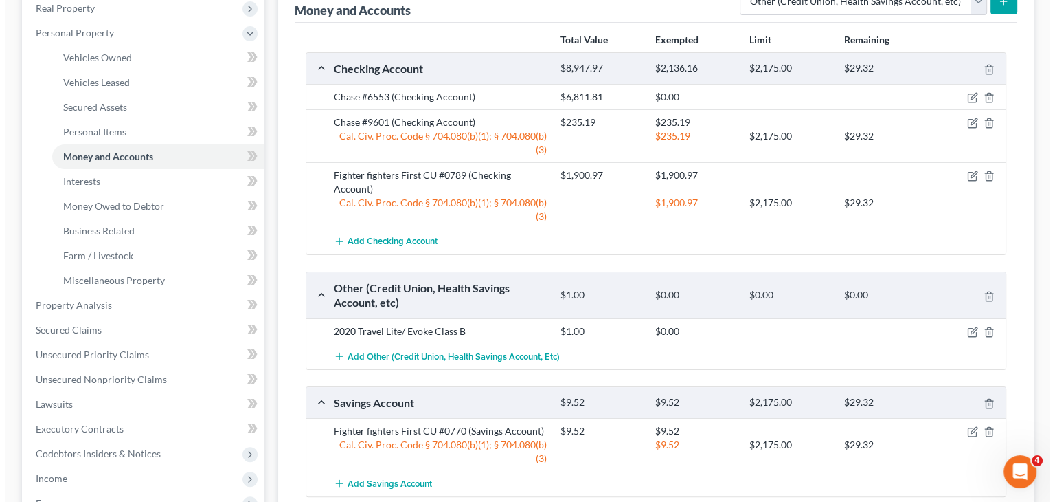
scroll to position [137, 0]
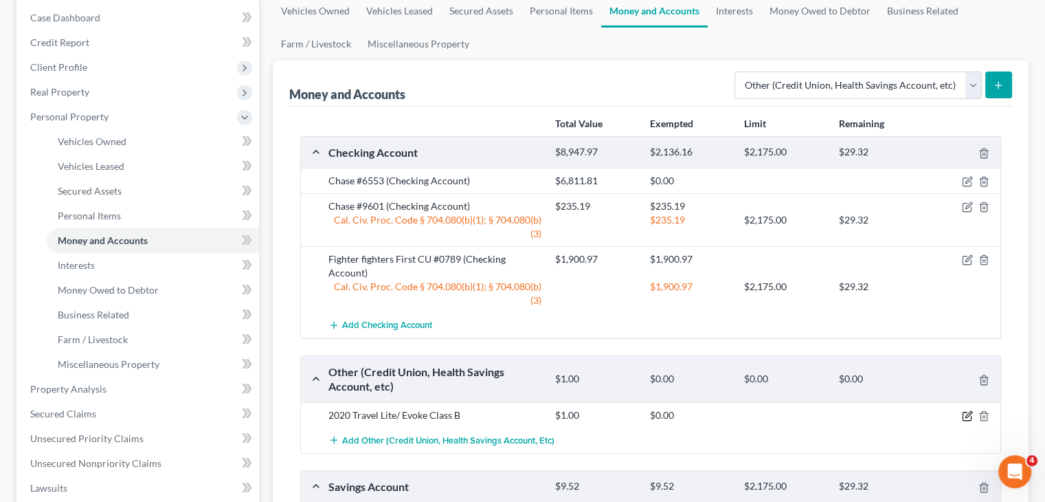
click at [965, 413] on icon "button" at bounding box center [967, 415] width 11 height 11
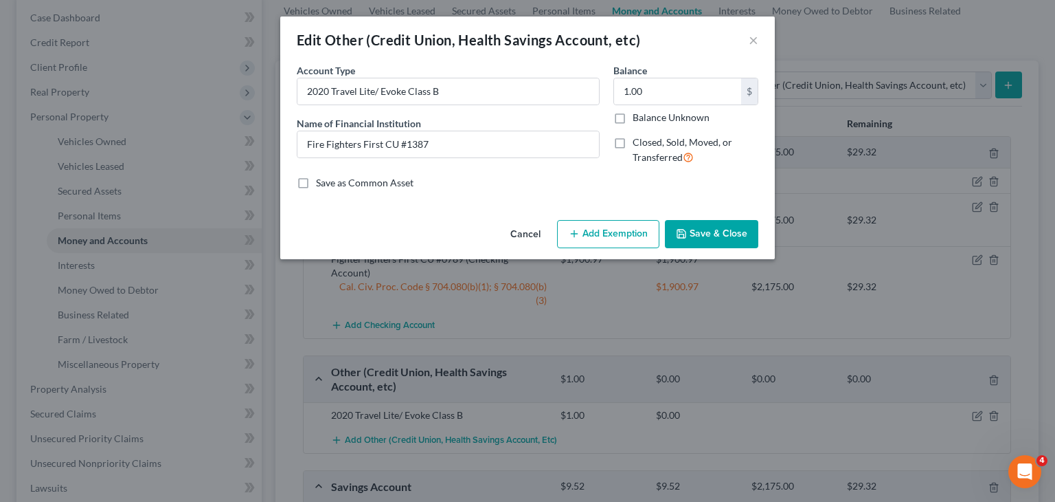
click at [605, 234] on button "Add Exemption" at bounding box center [608, 234] width 102 height 29
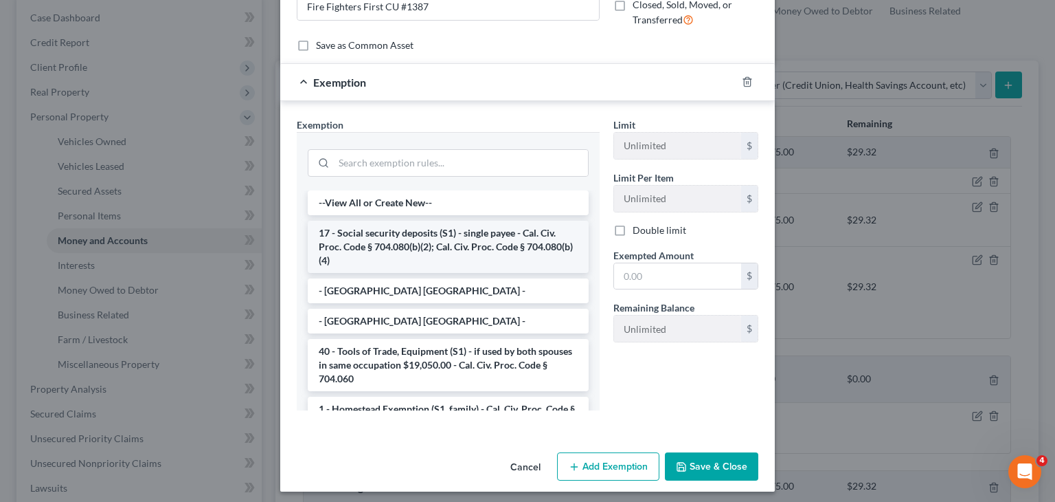
click at [447, 244] on li "17 - Social security deposits (S1) - single payee - Cal. Civ. Proc. Code § 704.…" at bounding box center [448, 247] width 281 height 52
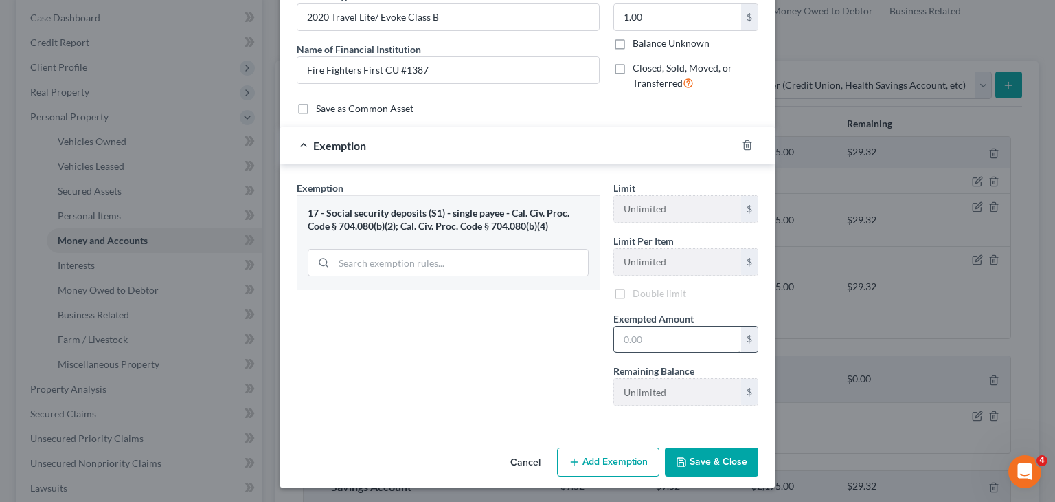
scroll to position [77, 0]
click at [686, 336] on input "text" at bounding box center [677, 339] width 127 height 26
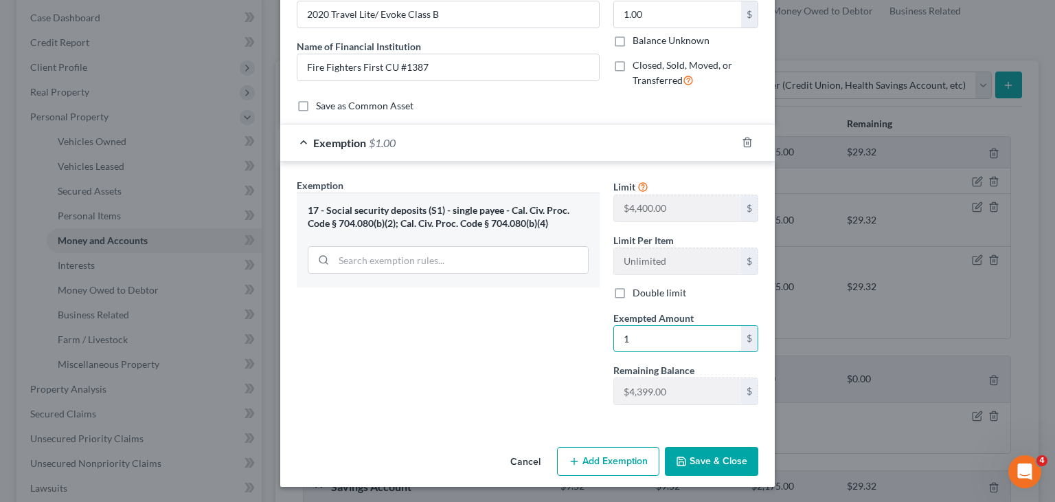
type input "1"
click at [541, 361] on div "Exemption Set must be selected for CA. Exemption * 17 - Social security deposit…" at bounding box center [448, 297] width 317 height 238
click at [745, 142] on icon "button" at bounding box center [747, 142] width 6 height 9
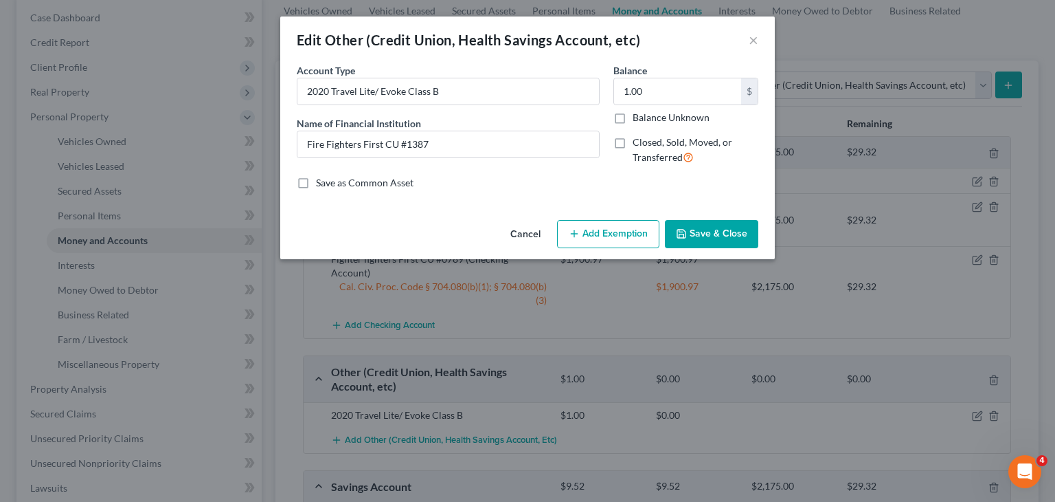
click at [611, 245] on button "Add Exemption" at bounding box center [608, 234] width 102 height 29
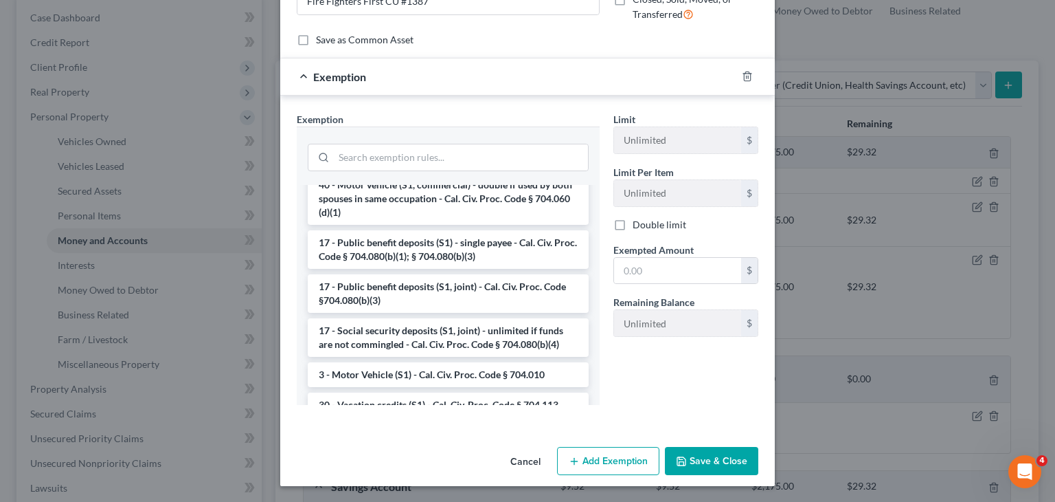
scroll to position [1924, 0]
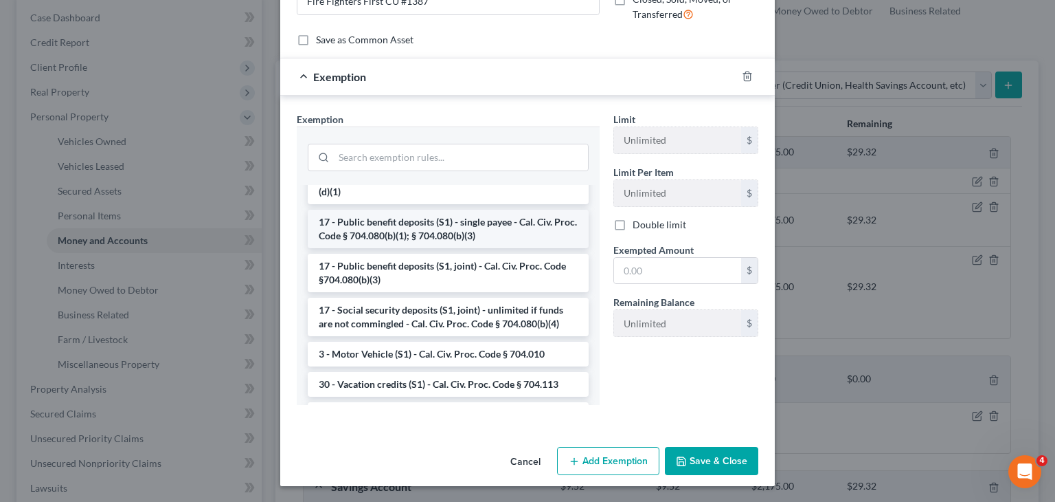
click at [451, 218] on li "17 - Public benefit deposits (S1) - single payee - Cal. Civ. Proc. Code § 704.0…" at bounding box center [448, 229] width 281 height 38
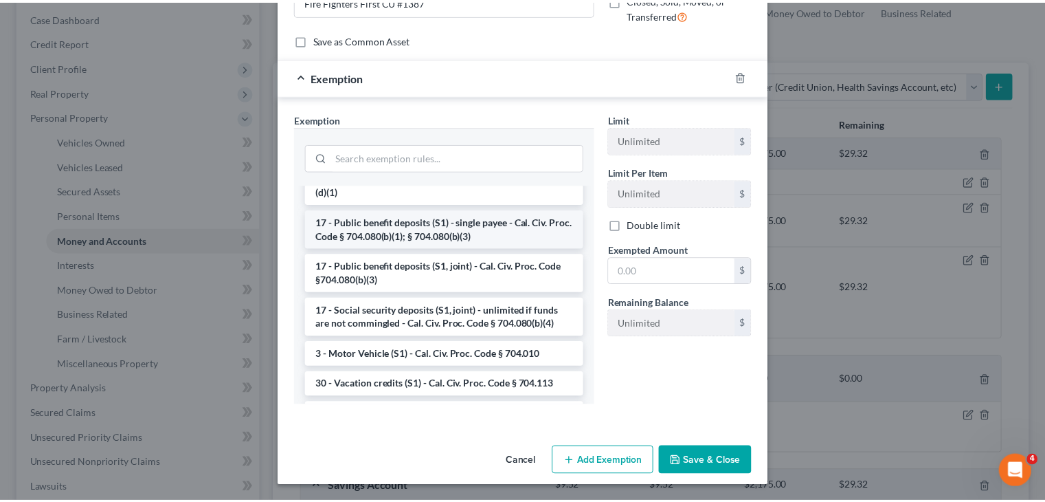
scroll to position [77, 0]
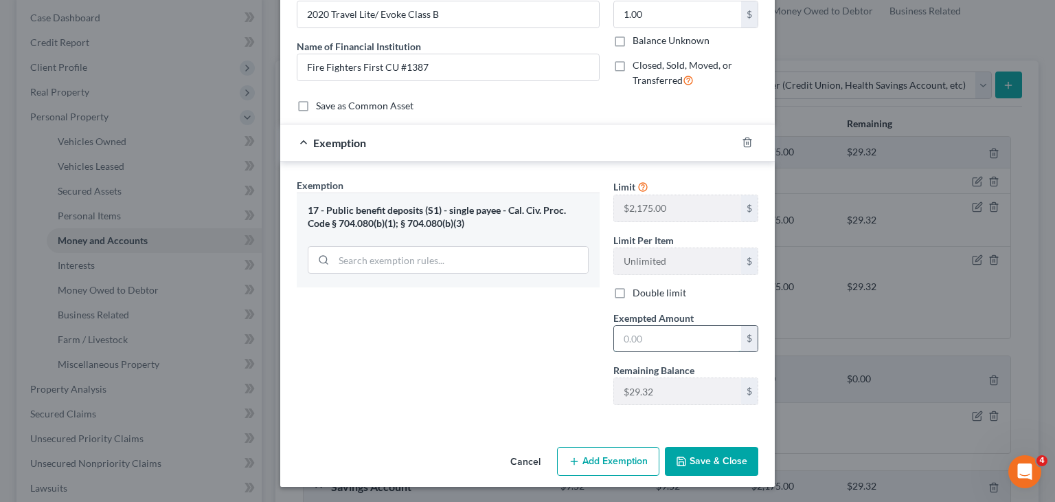
click at [678, 339] on input "text" at bounding box center [677, 339] width 127 height 26
type input "1"
click at [719, 457] on button "Save & Close" at bounding box center [711, 461] width 93 height 29
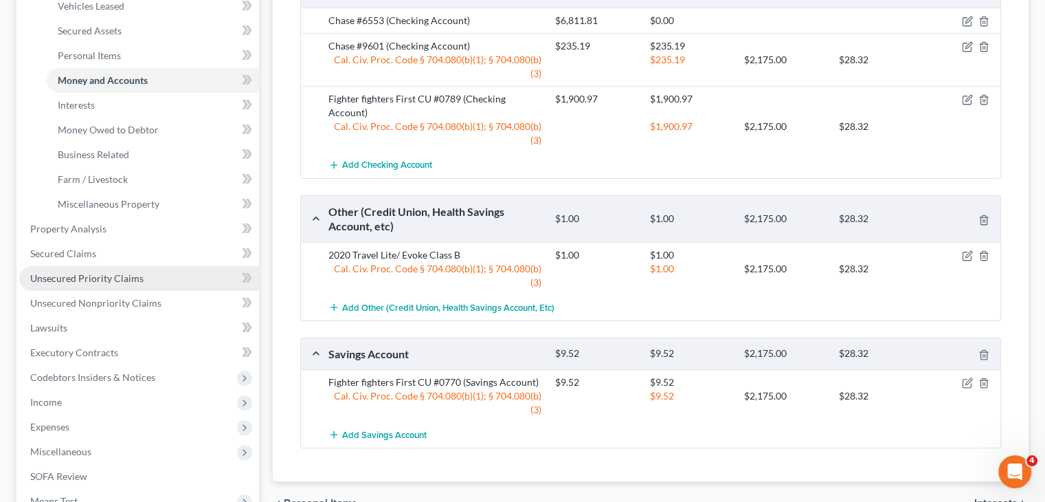
scroll to position [275, 0]
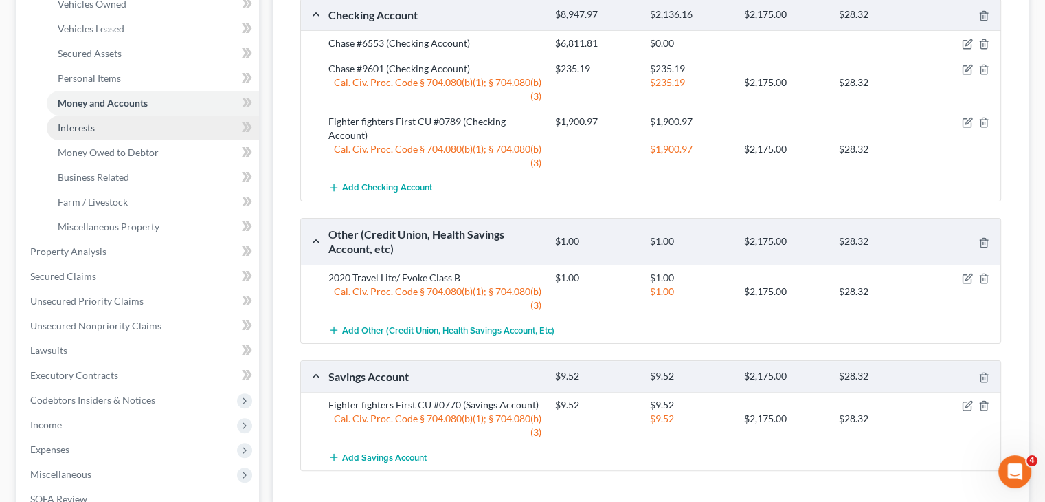
click at [154, 134] on link "Interests" at bounding box center [153, 127] width 212 height 25
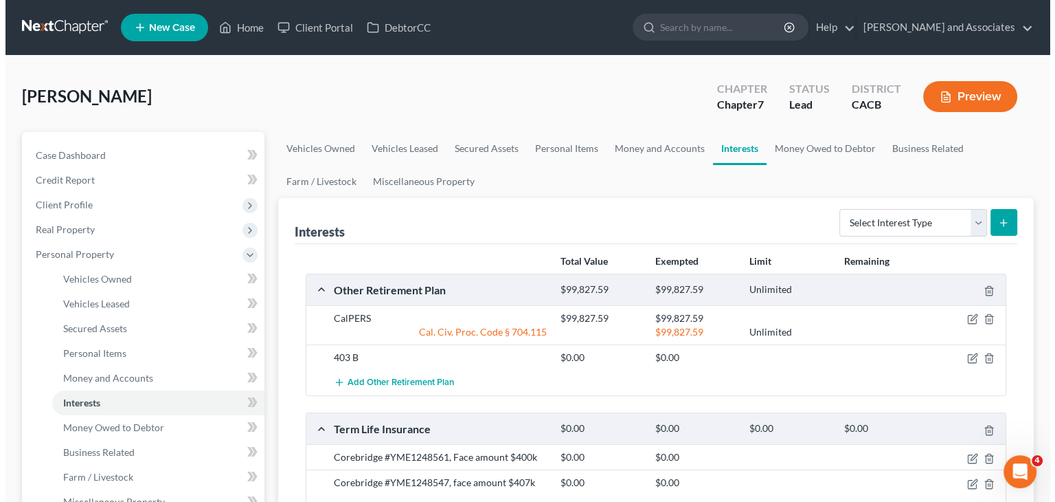
scroll to position [137, 0]
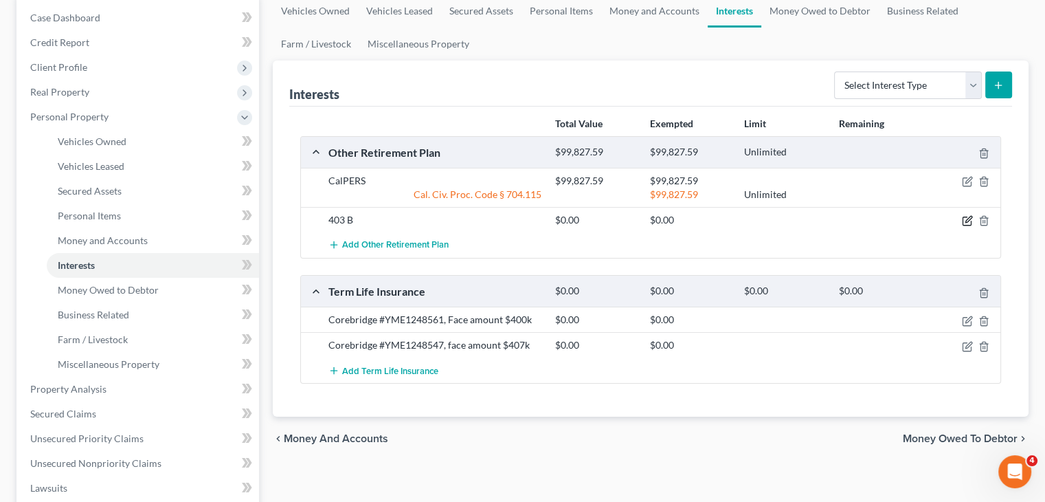
click at [965, 217] on icon "button" at bounding box center [966, 221] width 8 height 8
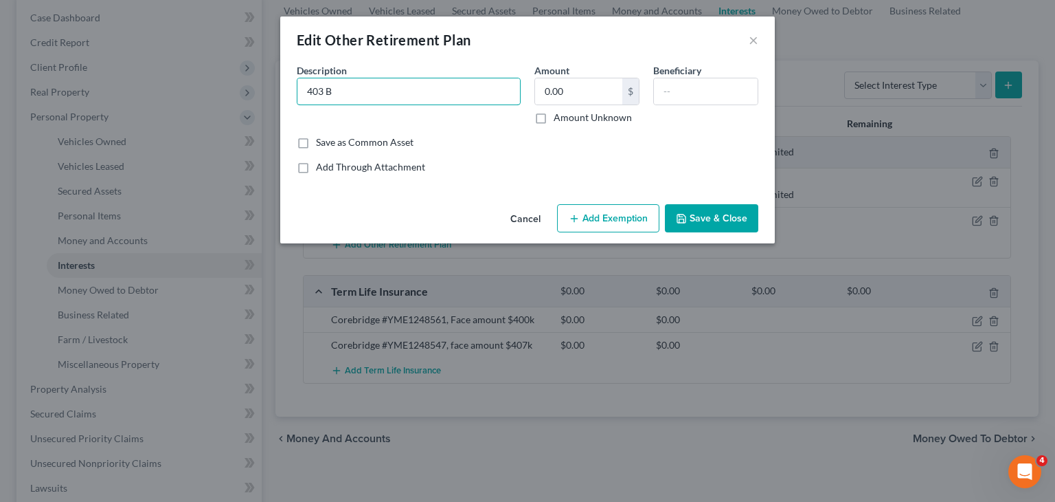
drag, startPoint x: 407, startPoint y: 91, endPoint x: 271, endPoint y: 120, distance: 138.4
click at [271, 120] on div "Edit Other Retirement Plan × An exemption set must first be selected from the F…" at bounding box center [527, 251] width 1055 height 502
click at [390, 91] on input "National Life Group 403 (b) Policy #" at bounding box center [408, 91] width 223 height 26
click at [420, 89] on input "National Life Group, 403 (b) Policy #" at bounding box center [408, 91] width 223 height 26
click at [462, 90] on input "National Life Group, 403 (b), Policy #" at bounding box center [408, 91] width 223 height 26
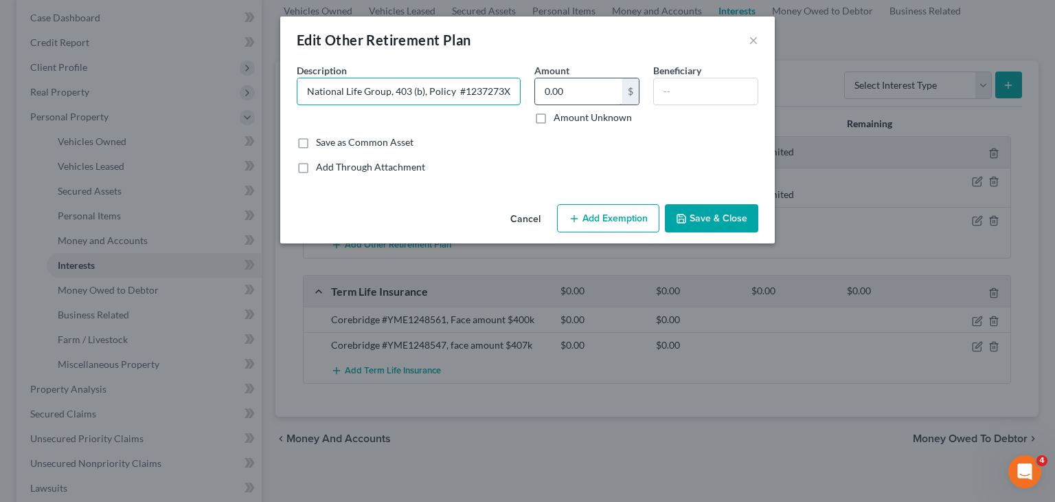
type input "National Life Group, 403 (b), Policy #1237273X"
click at [596, 97] on input "0.00" at bounding box center [578, 91] width 87 height 26
type input "14,497"
click at [700, 100] on input "text" at bounding box center [706, 91] width 104 height 26
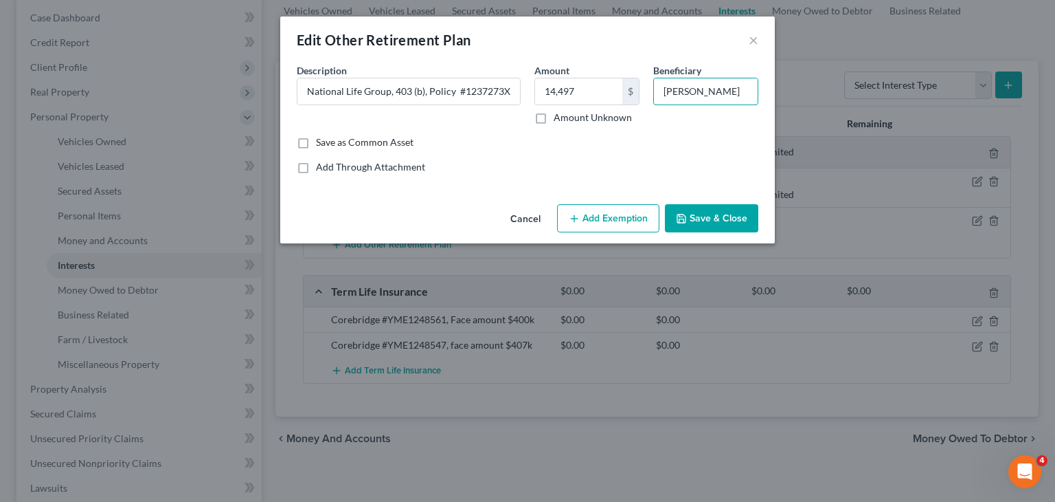
type input "Christine Madden"
click at [628, 214] on button "Add Exemption" at bounding box center [608, 218] width 102 height 29
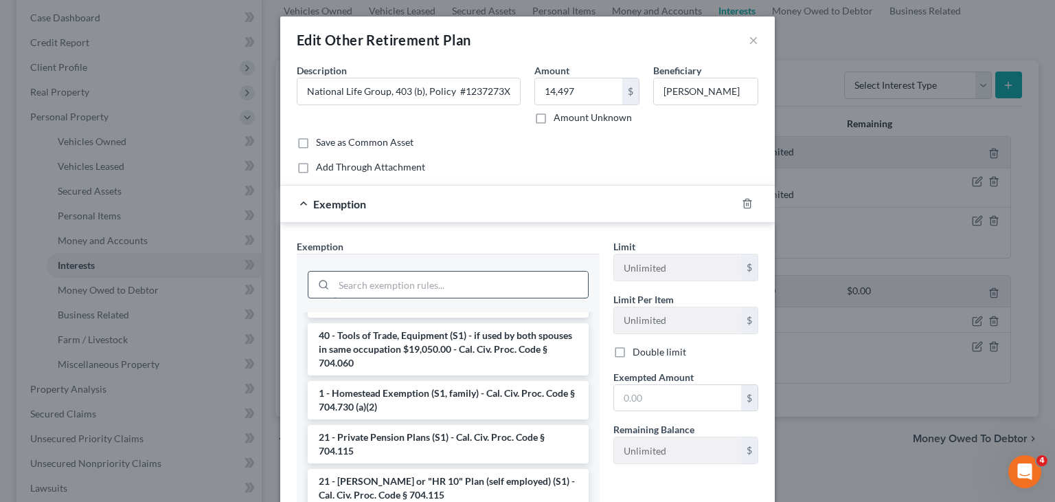
click at [379, 284] on input "search" at bounding box center [461, 284] width 254 height 26
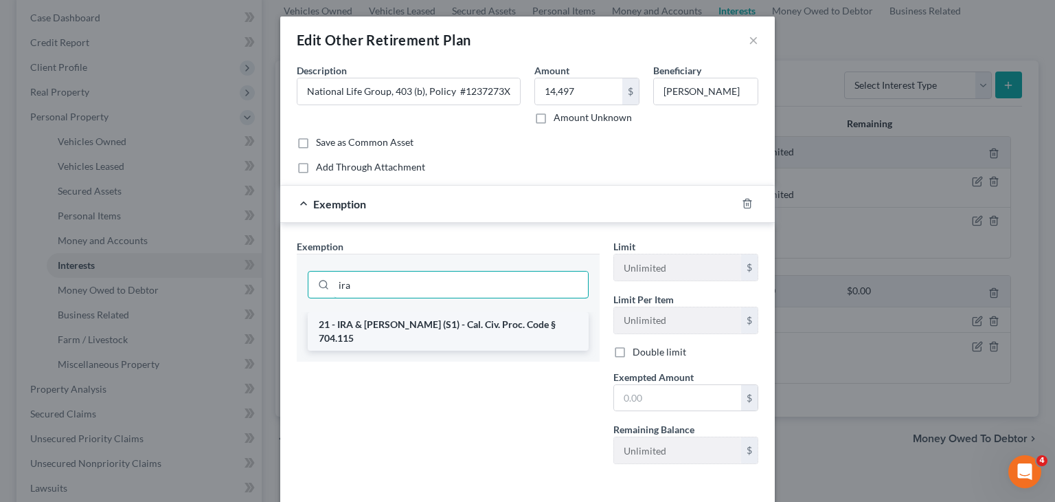
type input "ira"
click at [400, 325] on li "21 - IRA & Roth IRA (S1) - Cal. Civ. Proc. Code § 704.115" at bounding box center [448, 331] width 281 height 38
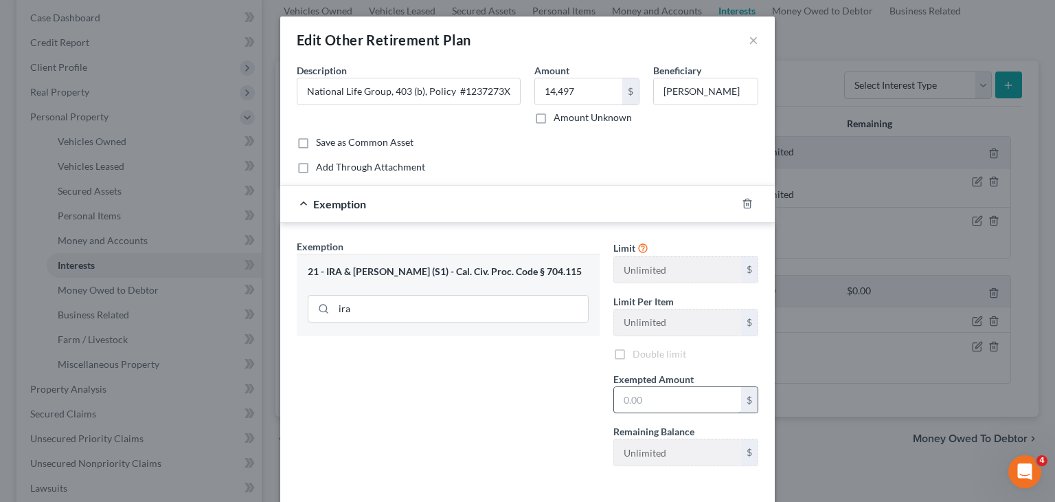
click at [648, 397] on input "text" at bounding box center [677, 400] width 127 height 26
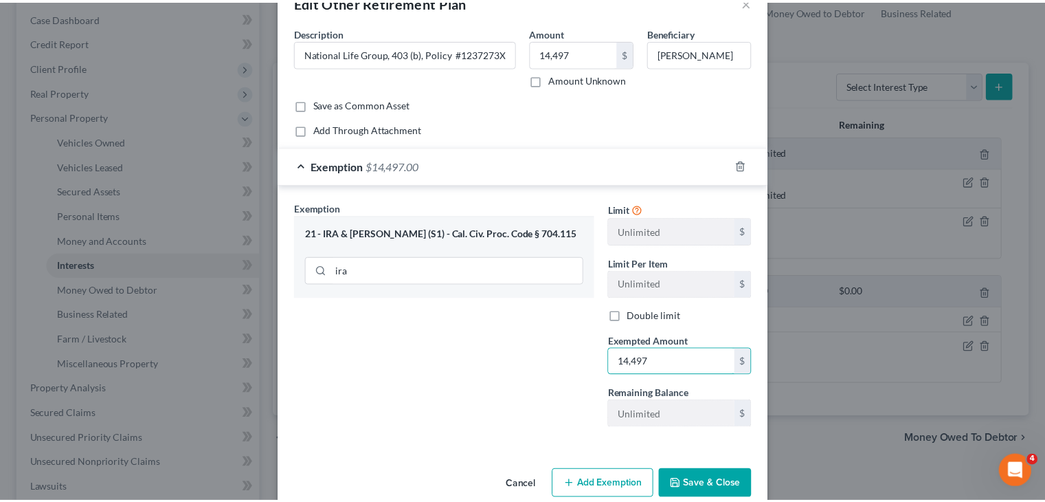
scroll to position [60, 0]
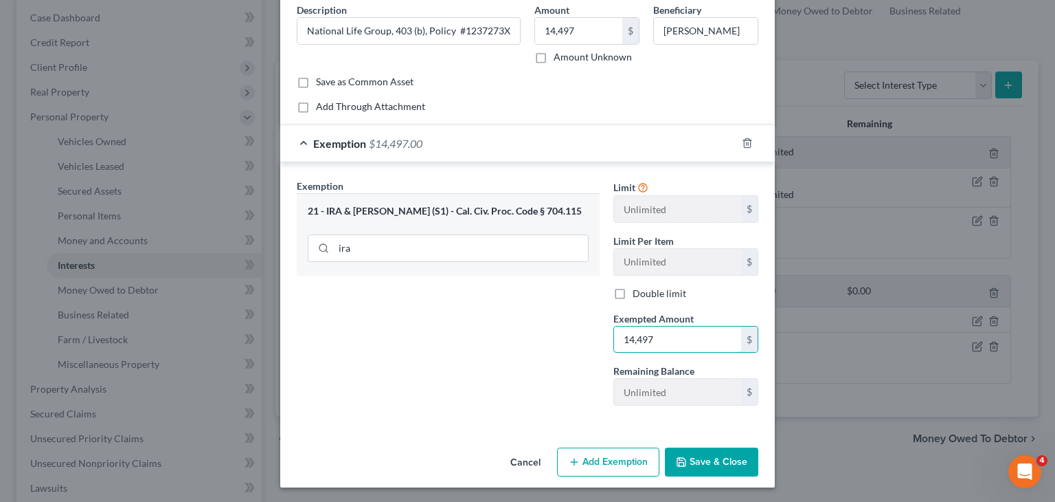
type input "14,497"
click at [709, 449] on button "Save & Close" at bounding box center [711, 461] width 93 height 29
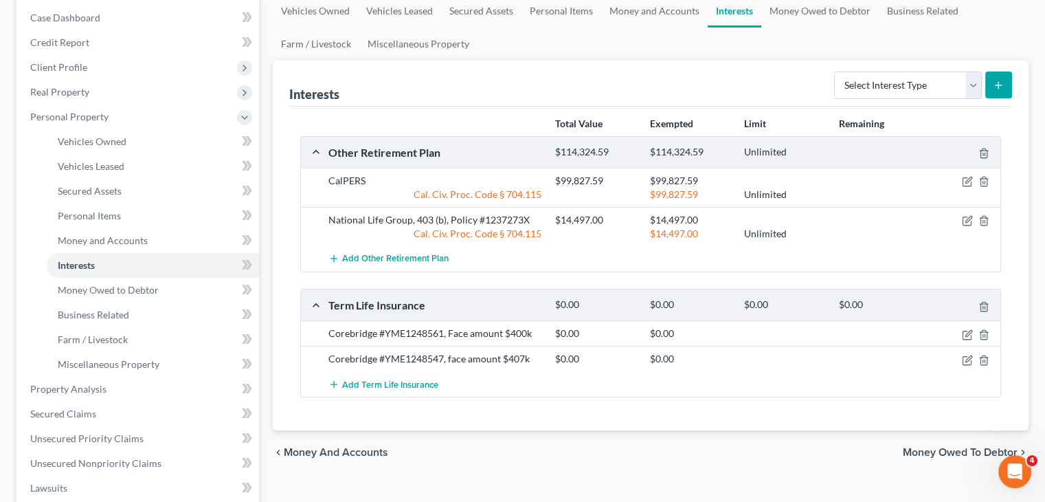
click at [319, 383] on div "Add Term Life Insurance" at bounding box center [650, 383] width 713 height 25
